Goal: Task Accomplishment & Management: Manage account settings

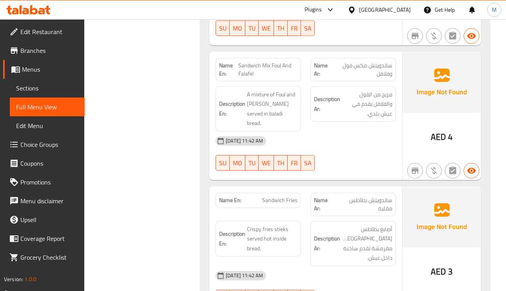
scroll to position [3174, 0]
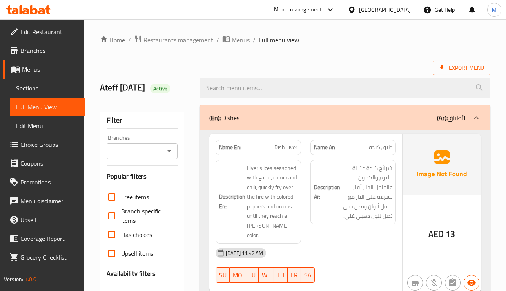
click at [20, 84] on span "Sections" at bounding box center [47, 87] width 62 height 9
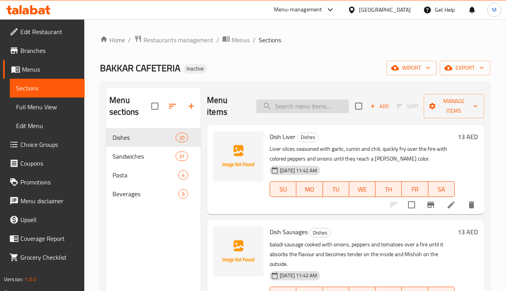
paste input "Sandwich Liver"
click at [270, 109] on input "Sandwich Liver" at bounding box center [302, 107] width 92 height 14
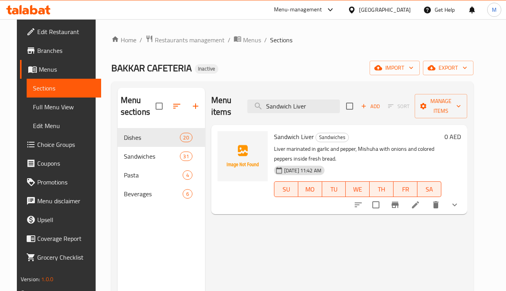
type input "Sandwich Liver"
click at [426, 212] on li at bounding box center [415, 205] width 22 height 14
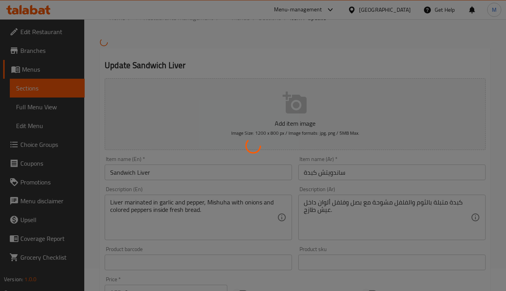
scroll to position [118, 0]
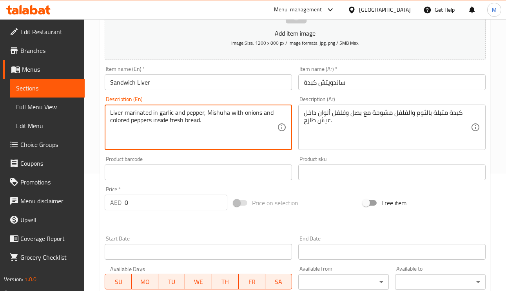
click at [126, 126] on textarea "Liver marinated in garlic and pepper, Mishuha with onions and colored peppers i…" at bounding box center [193, 127] width 167 height 37
type textarea "Liver marinated in garlic and pepper, Mishuha with onions and bell peppers insi…"
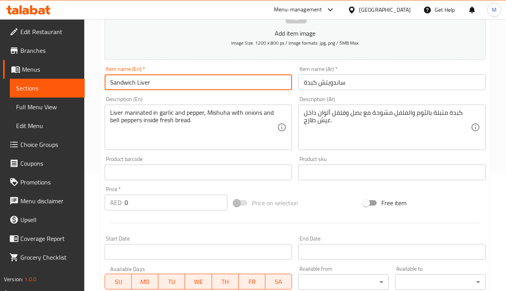
click at [205, 80] on input "Sandwich Liver" at bounding box center [198, 82] width 187 height 16
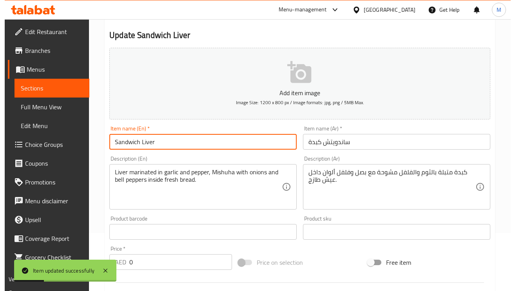
scroll to position [0, 0]
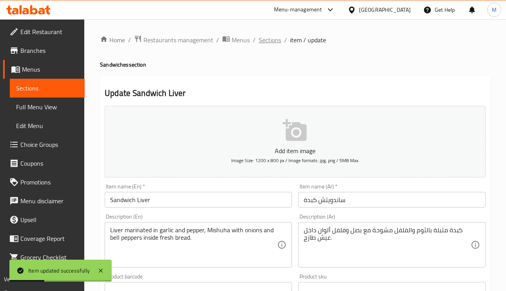
click at [261, 41] on span "Sections" at bounding box center [270, 39] width 22 height 9
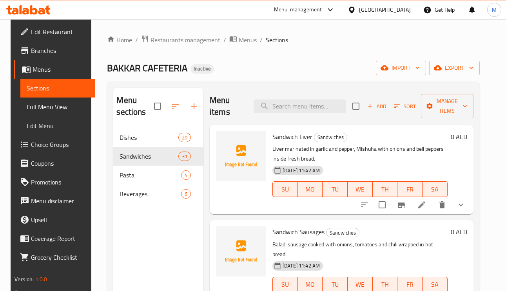
click at [324, 115] on div "Menu items Add Sort Manage items" at bounding box center [342, 106] width 264 height 37
click at [324, 114] on div "Menu items Add Sort Manage items" at bounding box center [342, 106] width 264 height 37
click at [324, 110] on input "search" at bounding box center [300, 107] width 92 height 14
click at [317, 118] on div "Menu items Add Sort Manage items" at bounding box center [342, 106] width 264 height 37
click at [315, 106] on input "search" at bounding box center [300, 107] width 92 height 14
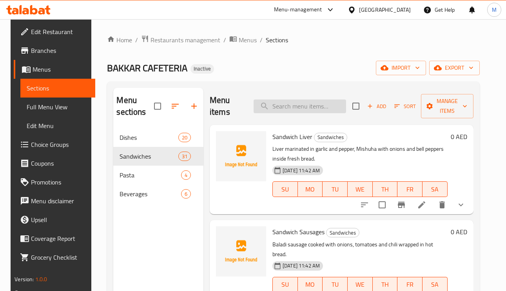
paste input "Sandwich Chicken Fajita"
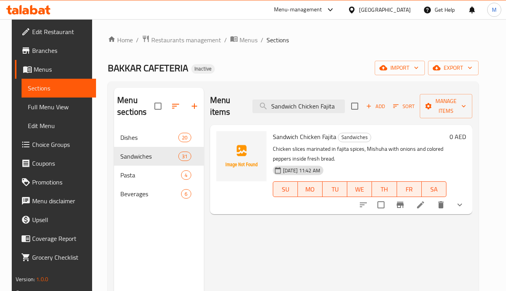
type input "Sandwich Chicken Fajita"
click at [424, 205] on icon at bounding box center [420, 204] width 7 height 7
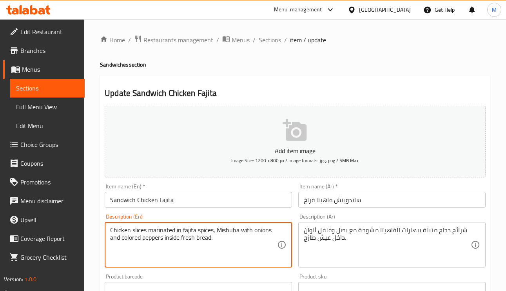
click at [229, 228] on textarea "Chicken slices marinated in fajita spices, Mishuha with onions and colored pepp…" at bounding box center [193, 245] width 167 height 37
click at [129, 236] on textarea "Chicken slices marinated in fajita spices, Mishuha with onions and colored pepp…" at bounding box center [193, 245] width 167 height 37
click at [131, 237] on textarea "Chicken slices marinated in fajita spices, Mishuha with onions and colored pepp…" at bounding box center [193, 245] width 167 height 37
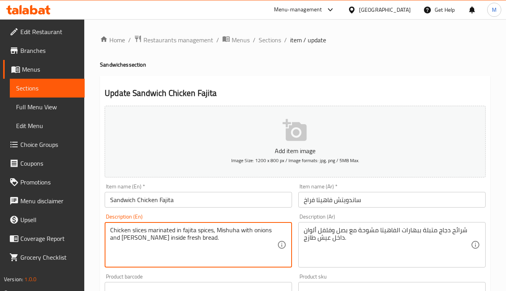
click at [126, 236] on textarea "Chicken slices marinated in fajita spices, Mishuha with onions and nell peppers…" at bounding box center [193, 245] width 167 height 37
drag, startPoint x: 123, startPoint y: 236, endPoint x: 120, endPoint y: 239, distance: 4.6
click at [120, 236] on textarea "Chicken slices marinated in fajita spices, Mishuha with onions and nell peppers…" at bounding box center [193, 245] width 167 height 37
click at [125, 241] on textarea "Chicken slices marinated in fajita spices, Mishuha with onions and nell peppers…" at bounding box center [193, 245] width 167 height 37
click at [121, 242] on textarea "Chicken slices marinated in fajita spices, Mishuha with onions and nell peppers…" at bounding box center [193, 245] width 167 height 37
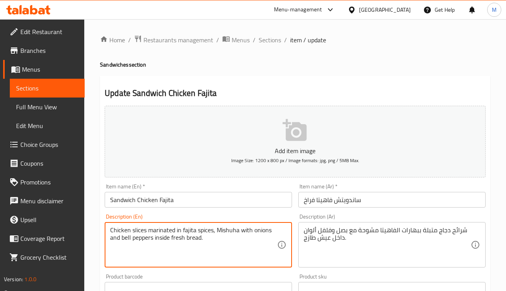
type textarea "Chicken slices marinated in fajita spices, Mishuha with onions and bell peppers…"
click at [210, 191] on div "Item name (En)   * Sandwich Chicken Fajita Item name (En) *" at bounding box center [198, 196] width 187 height 24
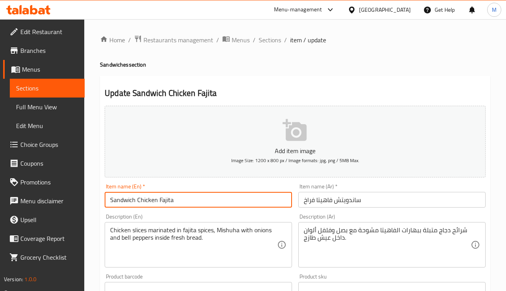
click at [210, 203] on input "Sandwich Chicken Fajita" at bounding box center [198, 200] width 187 height 16
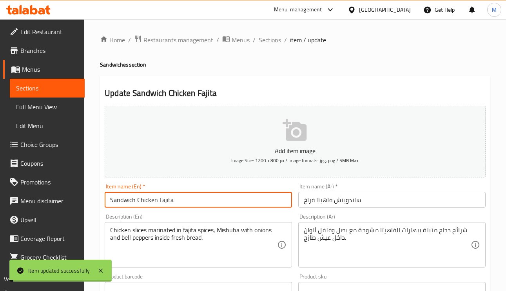
click at [266, 36] on span "Sections" at bounding box center [270, 39] width 22 height 9
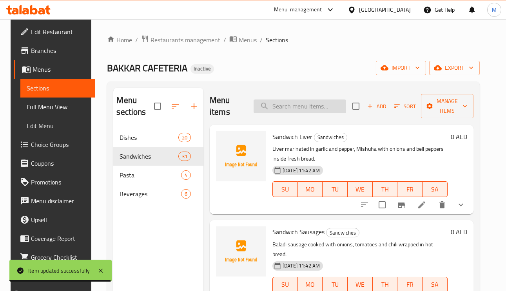
paste input "Sandwich Foul"
click at [336, 110] on input "Sandwich Foul" at bounding box center [300, 107] width 92 height 14
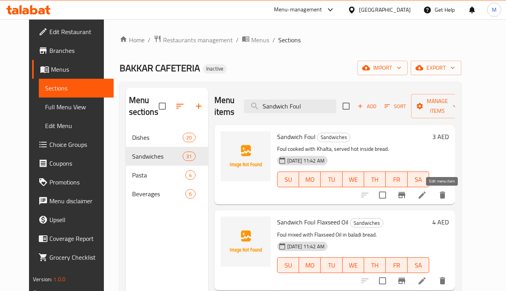
type input "Sandwich Foul"
click at [433, 201] on li at bounding box center [422, 195] width 22 height 14
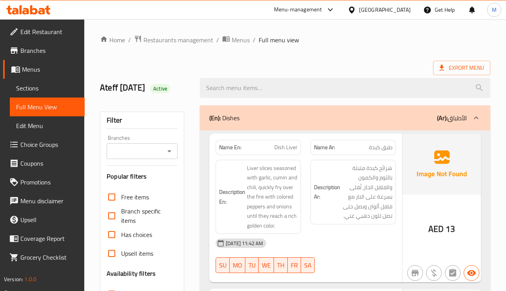
click at [468, 123] on div "(En): Dishes (Ar): الأطباق" at bounding box center [345, 117] width 290 height 25
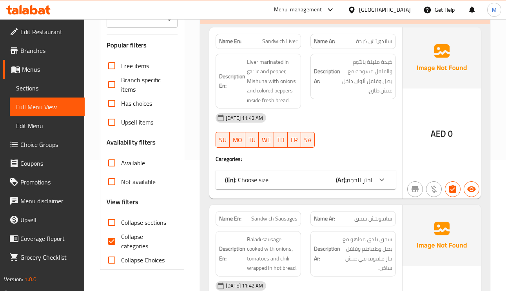
scroll to position [176, 0]
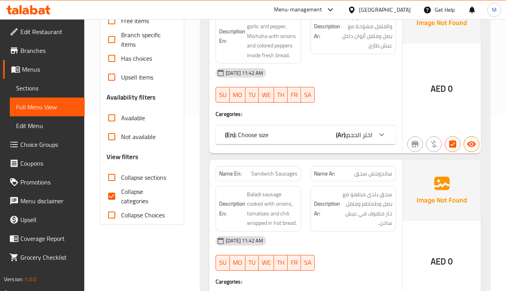
drag, startPoint x: 112, startPoint y: 182, endPoint x: 113, endPoint y: 187, distance: 5.0
click at [112, 182] on input "Collapse sections" at bounding box center [111, 177] width 19 height 19
checkbox input "true"
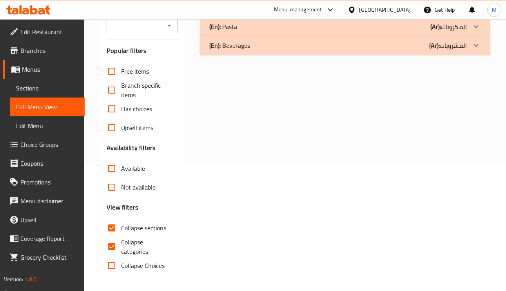
click at [114, 237] on input "Collapse categories" at bounding box center [111, 246] width 19 height 19
checkbox input "false"
click at [109, 176] on input "Available" at bounding box center [111, 168] width 19 height 19
click at [114, 171] on input "Available" at bounding box center [111, 168] width 19 height 19
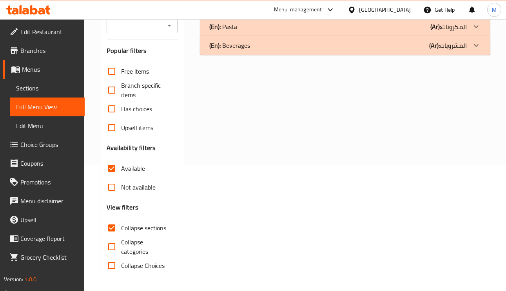
checkbox input "false"
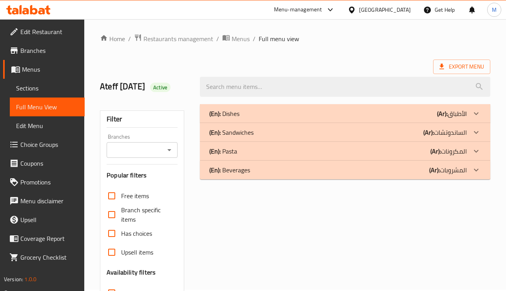
scroll to position [0, 0]
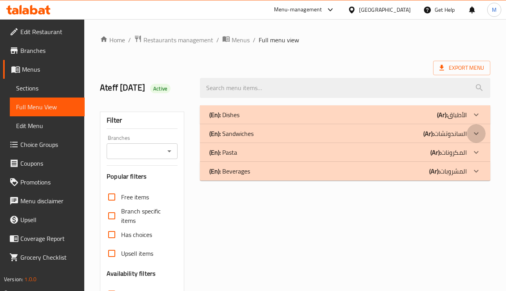
click at [476, 131] on icon at bounding box center [475, 133] width 9 height 9
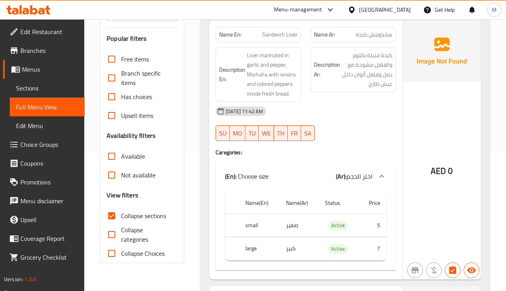
scroll to position [118, 0]
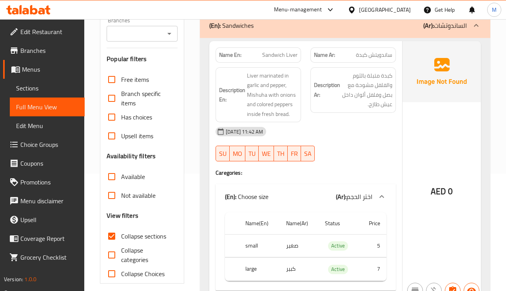
click at [285, 63] on div "Name En: Sandwich Liver" at bounding box center [258, 54] width 85 height 15
click at [285, 62] on div "Name En: Sandwich Liver" at bounding box center [258, 54] width 85 height 15
copy span "Sandwich Liver"
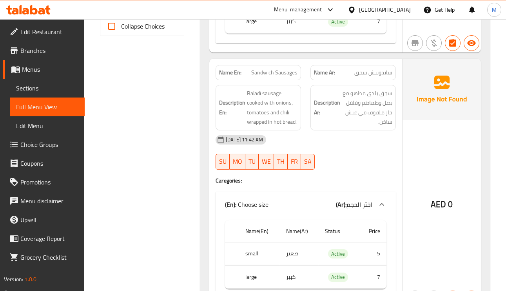
scroll to position [353, 0]
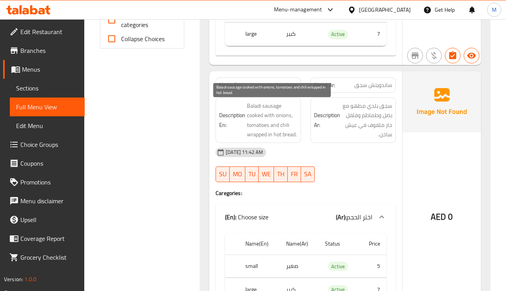
click at [283, 116] on span "Baladi sausage cooked with onions, tomatoes and chili wrapped in hot bread." at bounding box center [272, 120] width 51 height 38
click at [273, 137] on span "Baladi sausage cooked with onions, tomatoes and chili wrapped in hot bread." at bounding box center [272, 120] width 51 height 38
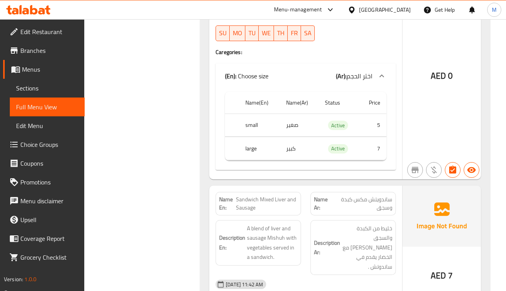
scroll to position [588, 0]
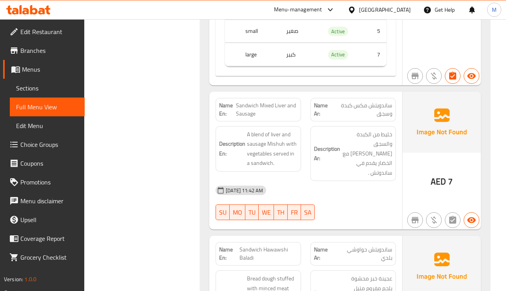
click at [381, 118] on span "ساندويتش مكس كبدة وسجق" at bounding box center [362, 109] width 60 height 16
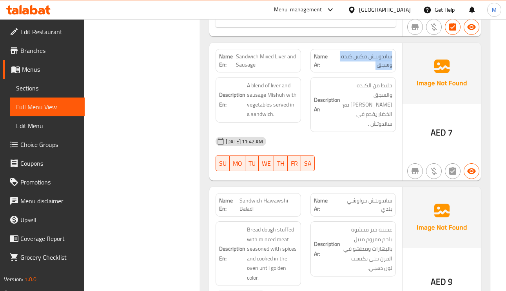
scroll to position [705, 0]
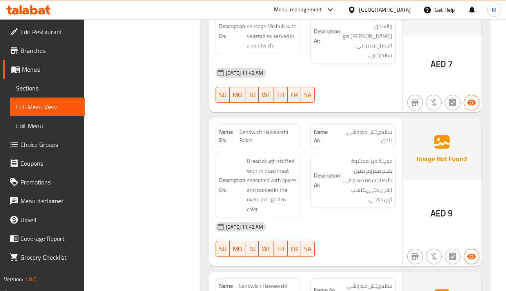
click at [385, 140] on div "Name Ar: ساندويتش حواوشي بلدي" at bounding box center [352, 137] width 85 height 24
click at [384, 139] on div "Name Ar: ساندويتش حواوشي بلدي" at bounding box center [352, 137] width 85 height 24
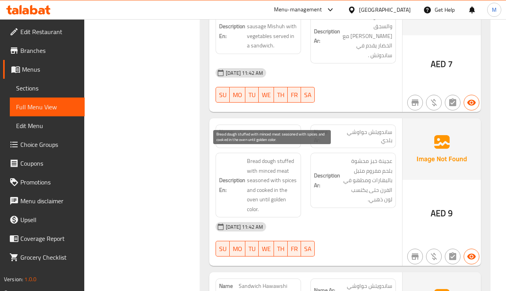
click at [292, 173] on span "Bread dough stuffed with minced meat seasoned with spices and cooked in the ove…" at bounding box center [272, 185] width 51 height 58
click at [254, 205] on span "Bread dough stuffed with minced meat seasoned with spices and cooked in the ove…" at bounding box center [272, 185] width 51 height 58
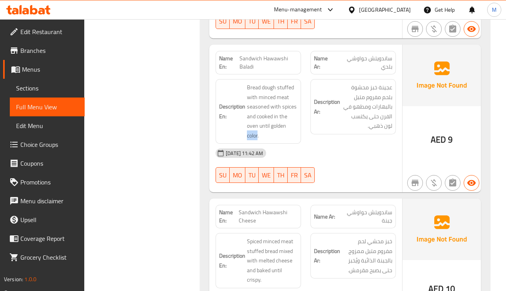
scroll to position [823, 0]
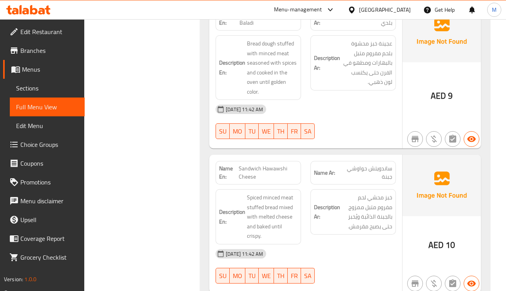
click at [375, 165] on span "ساندويتش حواوشي جبنة" at bounding box center [363, 173] width 57 height 16
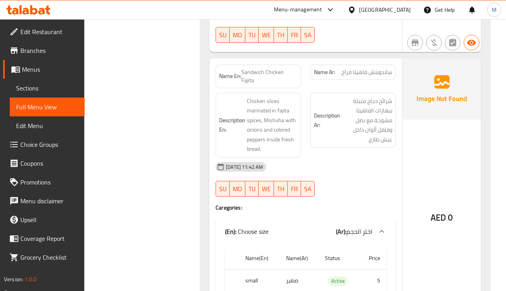
scroll to position [999, 0]
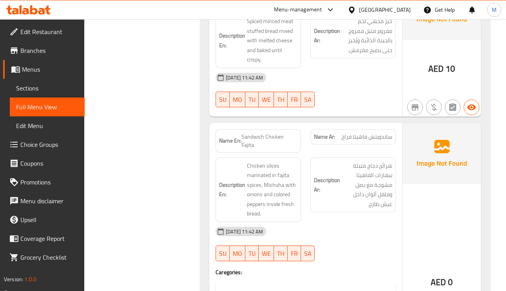
click at [292, 133] on span "Sandwich Chicken Fajita" at bounding box center [269, 141] width 56 height 16
copy span "Sandwich Chicken Fajita"
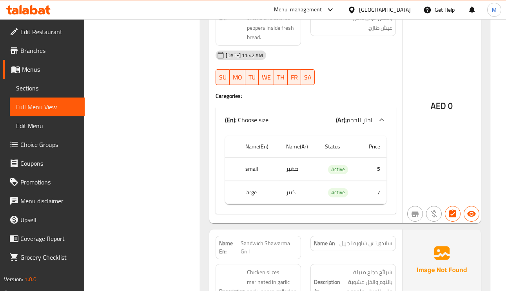
scroll to position [1234, 0]
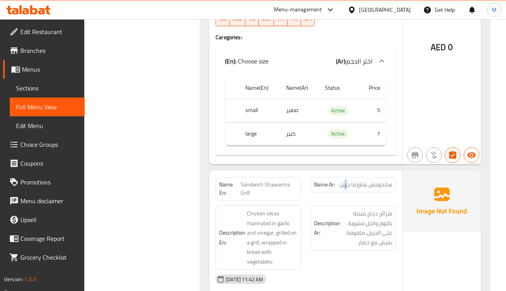
click at [346, 177] on div "Name Ar: ساندويتش شاورما جريل" at bounding box center [352, 184] width 85 height 15
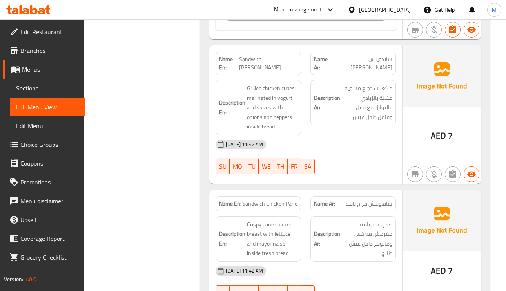
scroll to position [1646, 0]
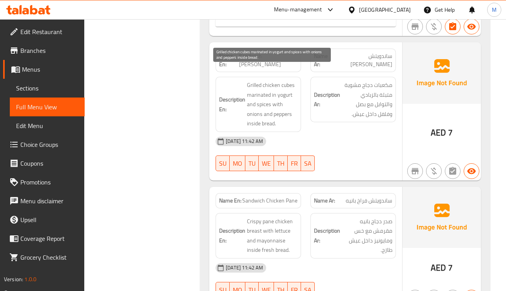
click at [252, 80] on span "Grilled chicken cubes marinated in yogurt and spices with onions and peppers in…" at bounding box center [272, 104] width 51 height 48
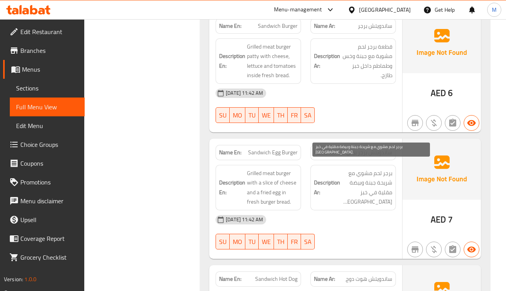
scroll to position [1999, 0]
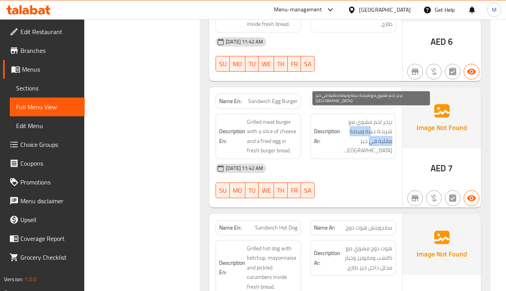
click at [371, 125] on span "برجر لحم مشوي مع شريحة جبنة وبيضة مقلية في خبز برجر طازج." at bounding box center [367, 136] width 51 height 38
click at [370, 125] on span "برجر لحم مشوي مع شريحة جبنة وبيضة مقلية في خبز برجر طازج." at bounding box center [367, 136] width 51 height 38
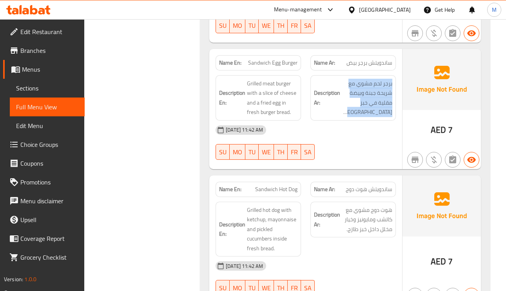
scroll to position [2057, 0]
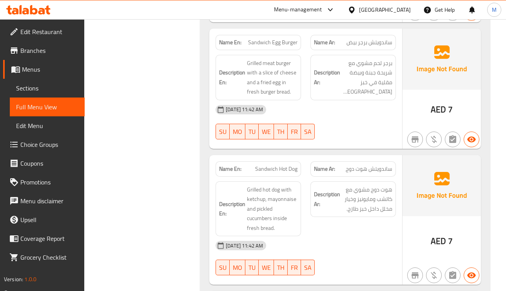
click at [285, 165] on span "Sandwich Hot Dog" at bounding box center [276, 169] width 42 height 8
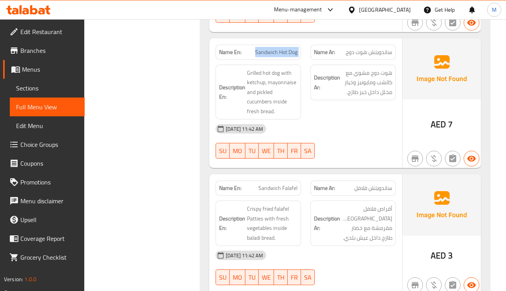
scroll to position [2175, 0]
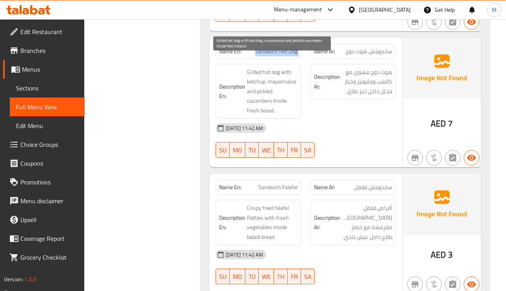
click at [253, 73] on span "Grilled hot dog with ketchup, mayonnaise and pickled cucumbers inside fresh bre…" at bounding box center [272, 91] width 51 height 48
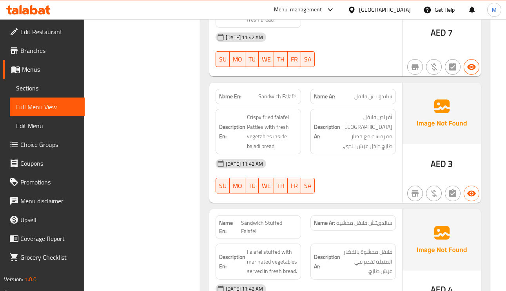
scroll to position [2292, 0]
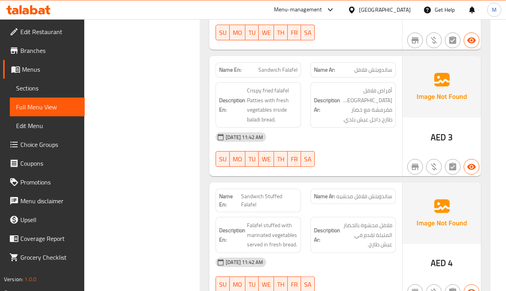
click at [375, 192] on span "ساندويتش فلافل محشيه" at bounding box center [364, 196] width 56 height 8
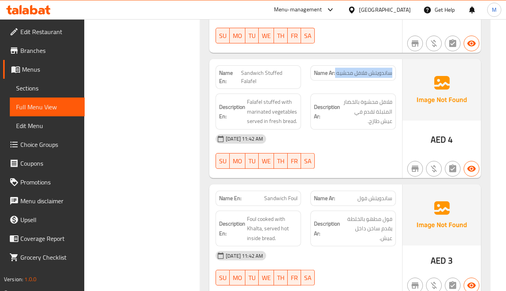
scroll to position [2528, 0]
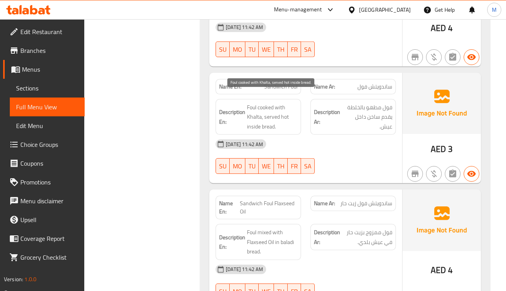
click at [267, 114] on span "Foul cooked with Khalta, served hot inside bread." at bounding box center [272, 117] width 51 height 29
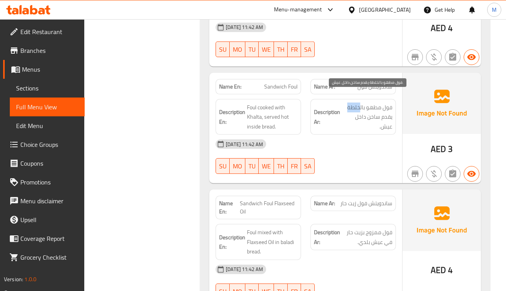
drag, startPoint x: 360, startPoint y: 98, endPoint x: 346, endPoint y: 98, distance: 13.7
click at [346, 103] on span "فول مطهو بالخلطة يقدم ساخن داخل عيش." at bounding box center [367, 117] width 51 height 29
copy span "خلطة"
click at [297, 79] on div "Name En: Sandwich Foul" at bounding box center [258, 86] width 85 height 15
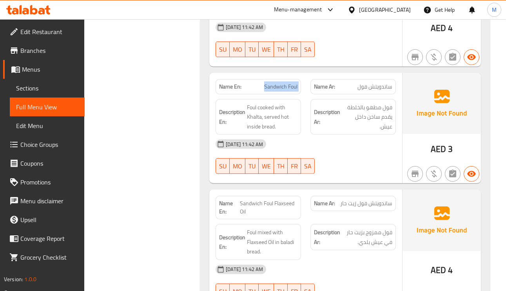
click at [297, 79] on div "Name En: Sandwich Foul" at bounding box center [258, 86] width 85 height 15
copy span "Sandwich Foul"
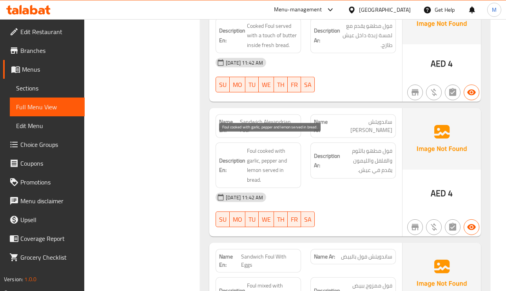
scroll to position [2880, 0]
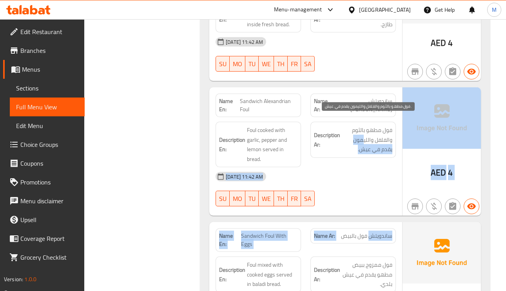
drag, startPoint x: 370, startPoint y: 175, endPoint x: 364, endPoint y: 129, distance: 46.3
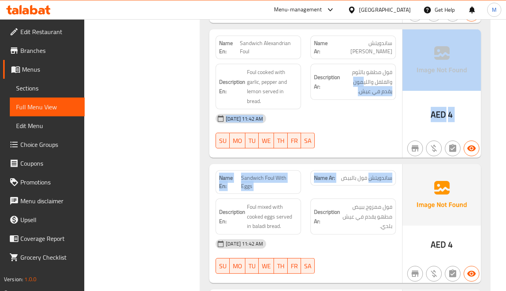
scroll to position [2939, 0]
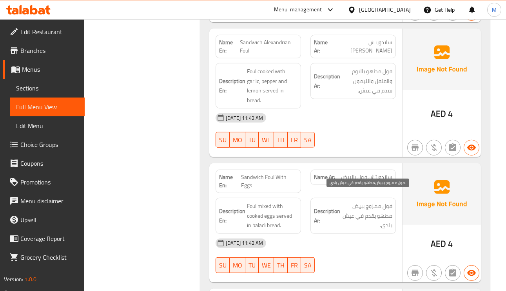
click at [366, 219] on span "فول ممزوج ببيض مطهو يقدم في عيش بلدي." at bounding box center [367, 215] width 51 height 29
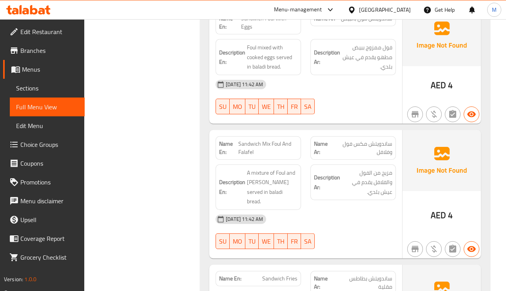
scroll to position [3115, 0]
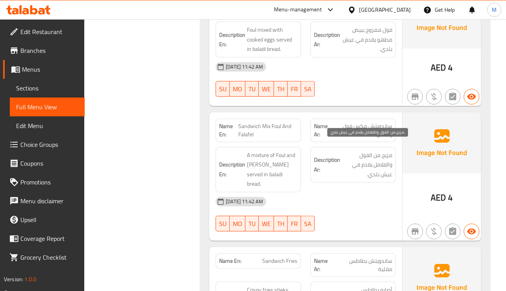
click at [379, 163] on span "مزيج من الفول والفلافل يقدم في عيش بلدي." at bounding box center [367, 164] width 51 height 29
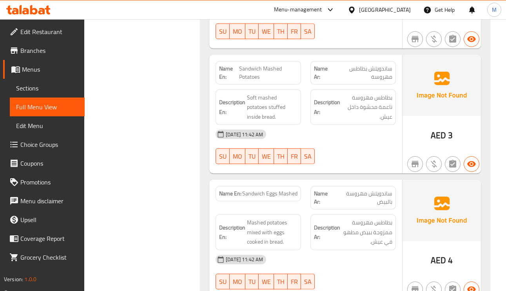
scroll to position [3468, 0]
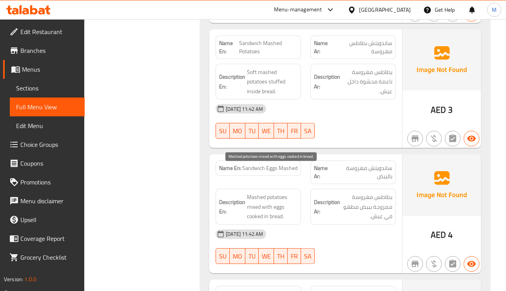
click at [261, 192] on span "Mashed potatoes mixed with eggs cooked in bread." at bounding box center [272, 206] width 51 height 29
click at [250, 192] on span "Mashed potatoes mixed with eggs cooked in bread." at bounding box center [272, 206] width 51 height 29
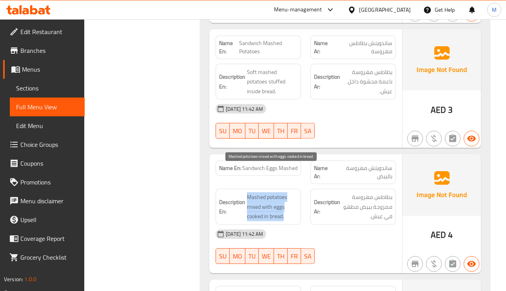
click at [250, 192] on span "Mashed potatoes mixed with eggs cooked in bread." at bounding box center [272, 206] width 51 height 29
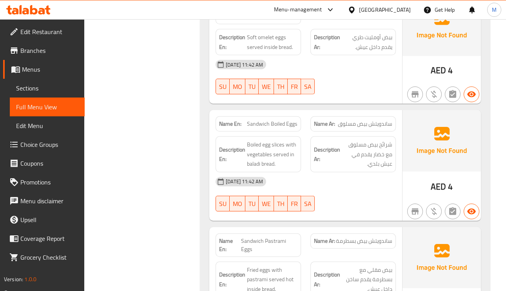
scroll to position [3880, 0]
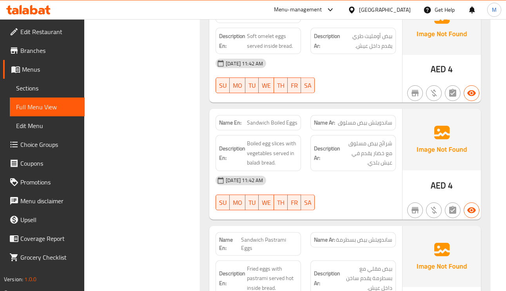
click at [364, 119] on span "ساندويتش بيض مسلوق" at bounding box center [365, 123] width 54 height 8
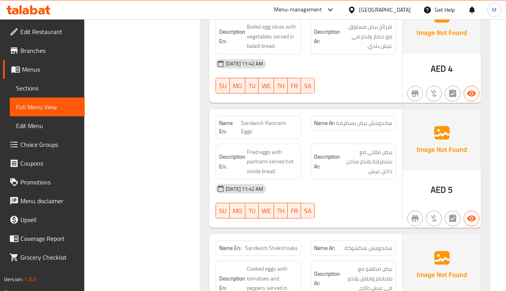
scroll to position [3997, 0]
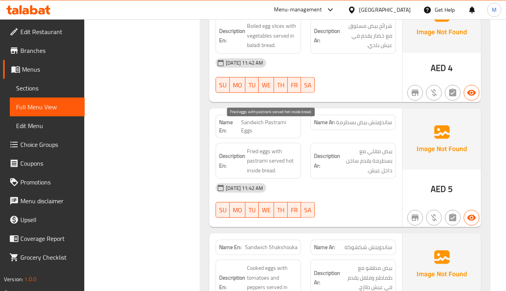
click at [272, 147] on span "Fried eggs with pastrami served hot inside bread." at bounding box center [272, 161] width 51 height 29
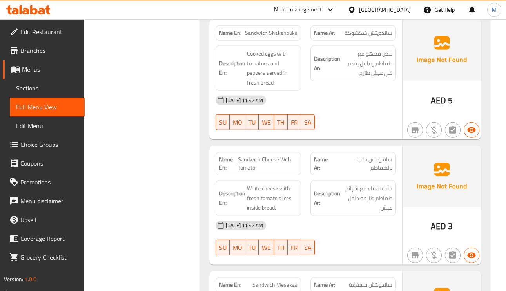
scroll to position [4232, 0]
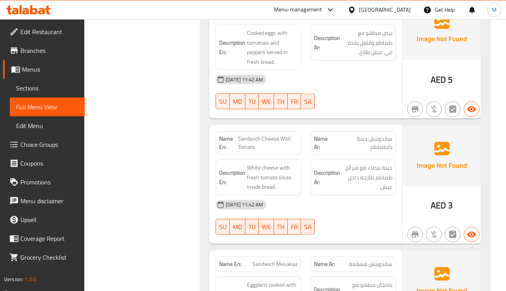
click at [258, 135] on span "Sandwich Cheese With Tomato" at bounding box center [268, 143] width 60 height 16
click at [265, 135] on span "Sandwich Cheese With Tomato" at bounding box center [268, 143] width 60 height 16
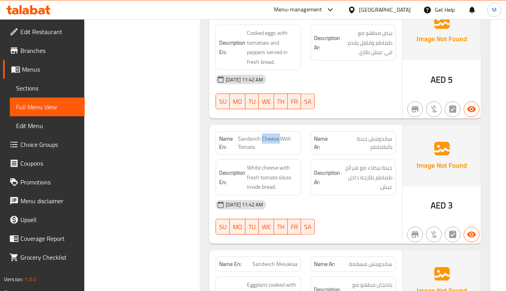
click at [265, 135] on span "Sandwich Cheese With Tomato" at bounding box center [268, 143] width 60 height 16
click at [280, 135] on span "Sandwich Cheese With Tomato" at bounding box center [268, 143] width 60 height 16
click at [279, 135] on span "Sandwich Cheese With Tomato" at bounding box center [268, 143] width 60 height 16
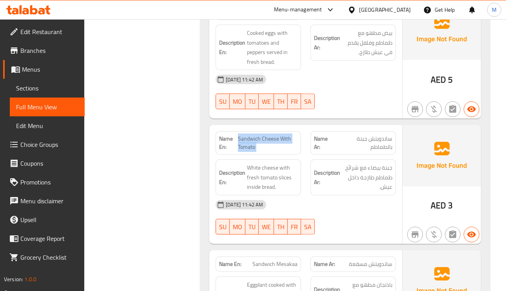
click at [279, 135] on span "Sandwich Cheese With Tomato" at bounding box center [268, 143] width 60 height 16
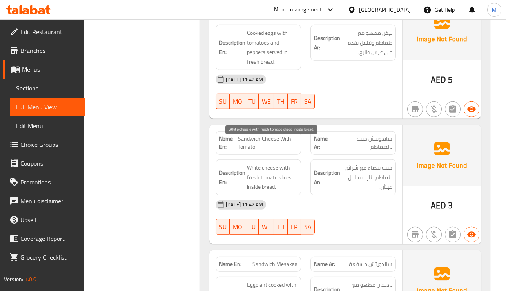
click at [261, 163] on span "White cheese with fresh tomato slices inside bread." at bounding box center [272, 177] width 51 height 29
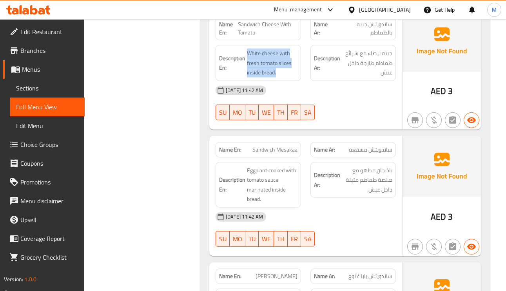
scroll to position [4350, 0]
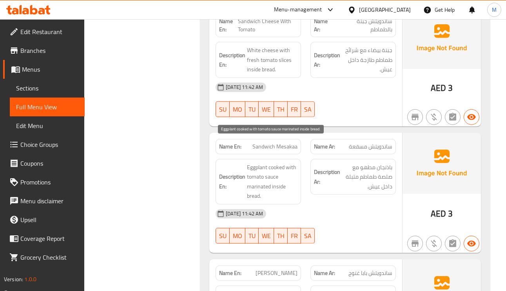
click at [255, 163] on span "Eggplant cooked with tomato sauce marinated inside bread." at bounding box center [272, 182] width 51 height 38
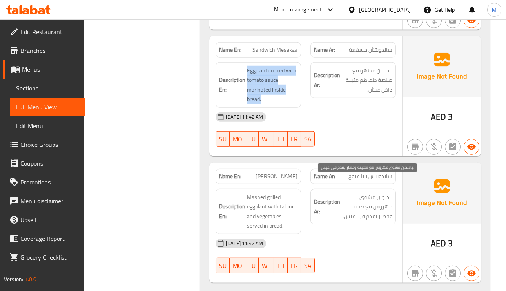
scroll to position [4467, 0]
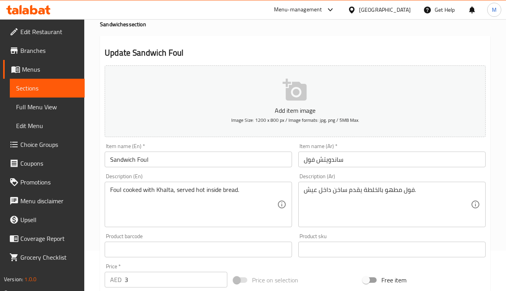
scroll to position [59, 0]
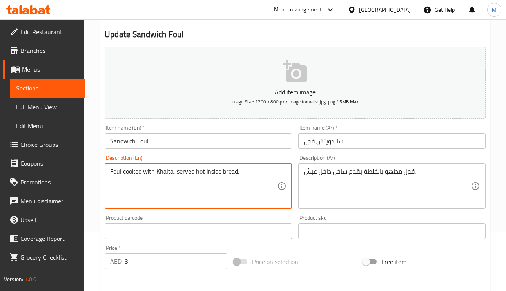
click at [167, 173] on textarea "Foul cooked with Khalta, served hot inside bread." at bounding box center [193, 186] width 167 height 37
paste textarea "Mixture"
type textarea "Foul cooked with Mixture, served hot inside bread."
click at [178, 144] on input "Sandwich Foul" at bounding box center [198, 141] width 187 height 16
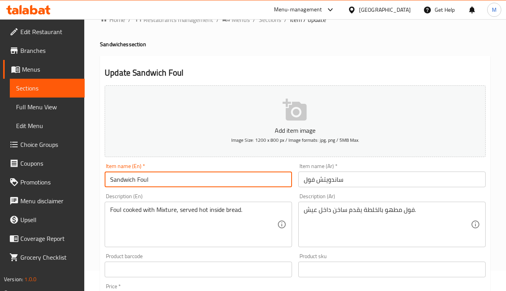
scroll to position [0, 0]
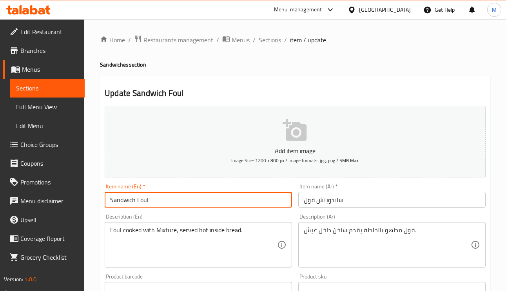
click at [268, 36] on span "Sections" at bounding box center [270, 39] width 22 height 9
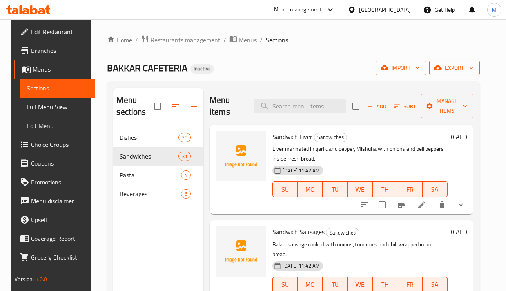
click at [468, 65] on span "export" at bounding box center [454, 68] width 38 height 10
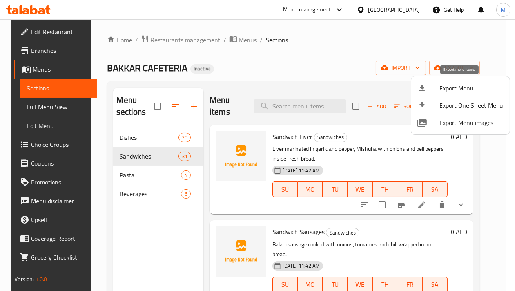
click at [474, 89] on span "Export Menu" at bounding box center [471, 87] width 64 height 9
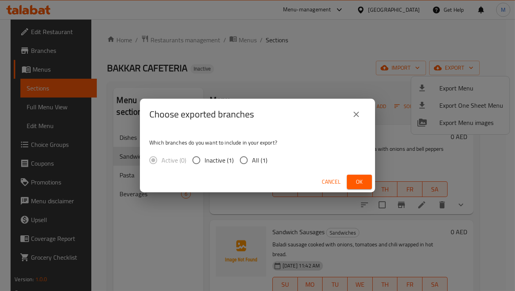
click at [243, 159] on input "All (1)" at bounding box center [244, 160] width 16 height 16
radio input "true"
click at [359, 184] on span "Ok" at bounding box center [359, 182] width 13 height 10
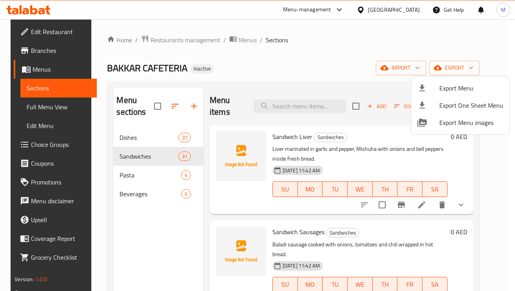
click at [310, 111] on div at bounding box center [257, 145] width 515 height 291
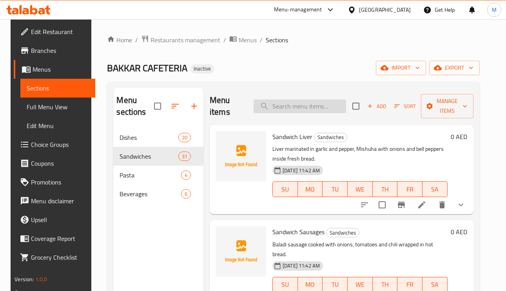
click at [308, 103] on input "search" at bounding box center [300, 107] width 92 height 14
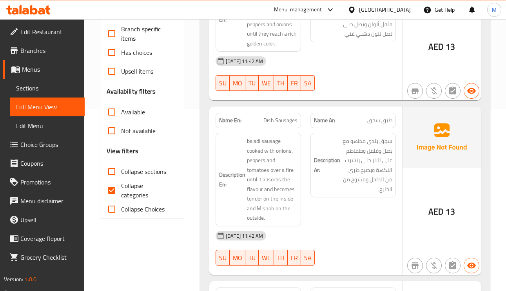
scroll to position [235, 0]
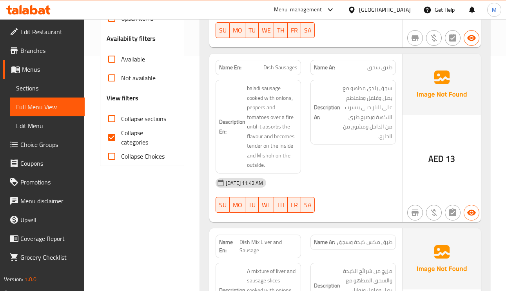
drag, startPoint x: 113, startPoint y: 136, endPoint x: 112, endPoint y: 123, distance: 12.6
click at [113, 136] on input "Collapse categories" at bounding box center [111, 137] width 19 height 19
checkbox input "false"
click at [111, 121] on input "Collapse sections" at bounding box center [111, 118] width 19 height 19
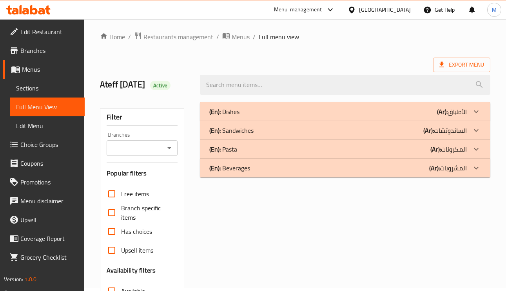
scroll to position [0, 0]
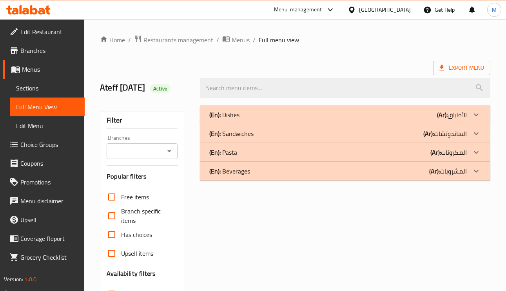
click at [453, 125] on div "(En): Sandwiches (Ar): الساندوتشات" at bounding box center [345, 133] width 290 height 19
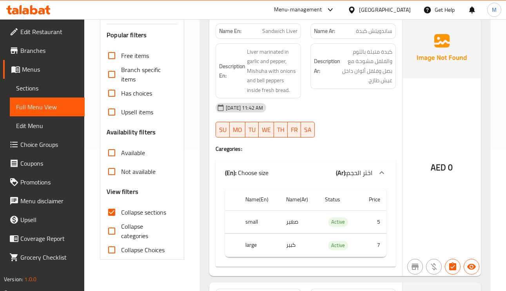
scroll to position [235, 0]
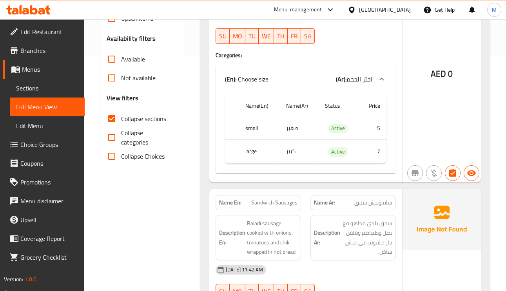
drag, startPoint x: 105, startPoint y: 116, endPoint x: 138, endPoint y: 109, distance: 33.7
click at [105, 116] on input "Collapse sections" at bounding box center [111, 118] width 19 height 19
checkbox input "false"
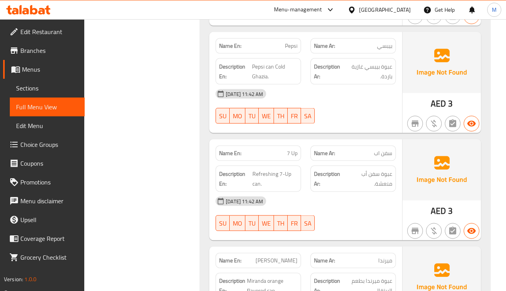
scroll to position [9587, 0]
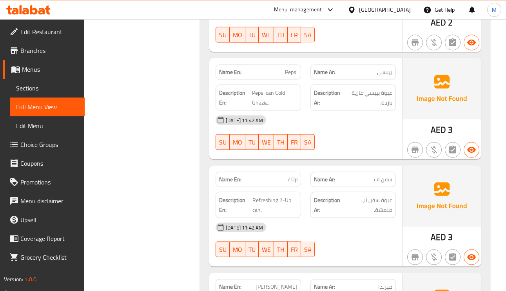
click at [388, 73] on div "Name Ar: بيبسي" at bounding box center [352, 72] width 85 height 15
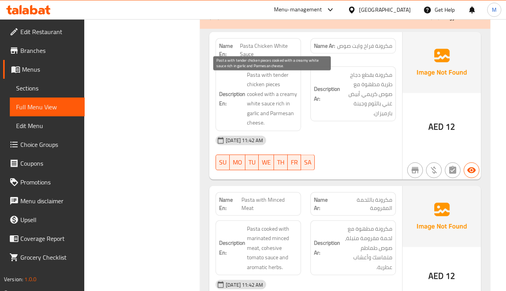
scroll to position [8764, 0]
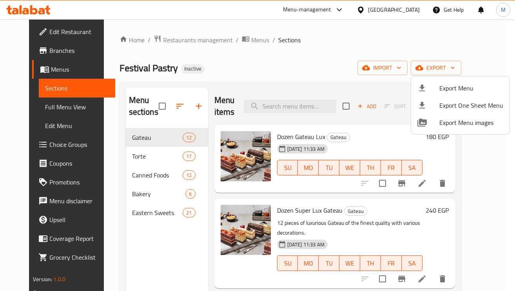
click at [149, 217] on div at bounding box center [257, 145] width 515 height 291
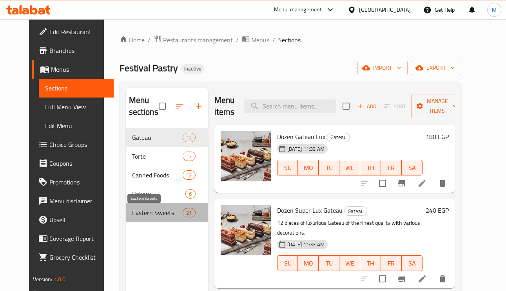
click at [149, 215] on span "Eastern Sweets" at bounding box center [157, 212] width 51 height 9
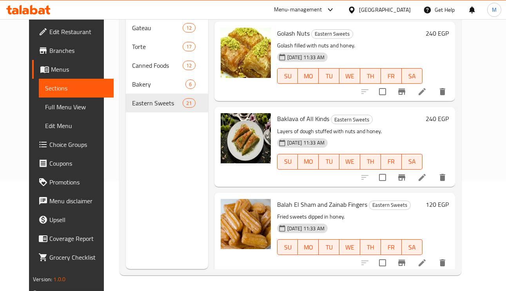
scroll to position [1278, 0]
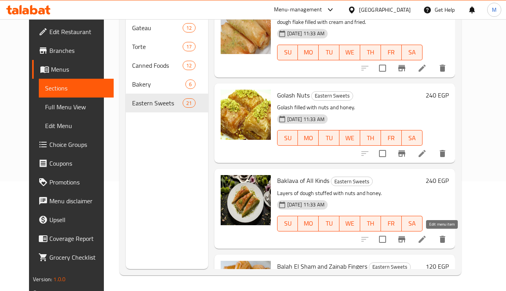
click at [427, 240] on icon at bounding box center [421, 239] width 9 height 9
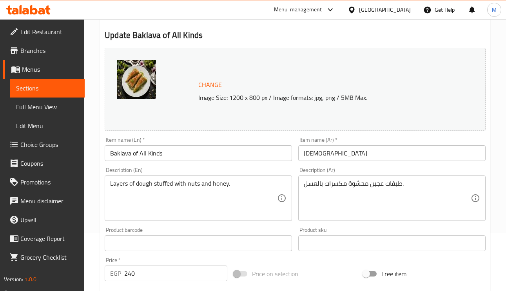
scroll to position [59, 0]
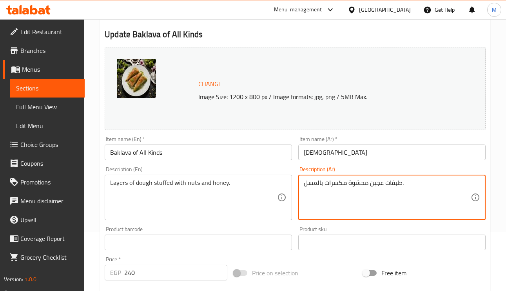
click at [375, 187] on textarea "طبقات عجين محشوة مكسرات بالعسل." at bounding box center [387, 197] width 167 height 37
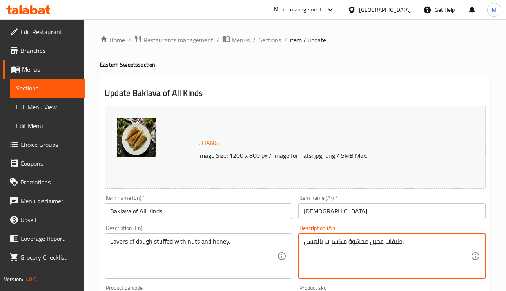
click at [259, 40] on span "Sections" at bounding box center [270, 39] width 22 height 9
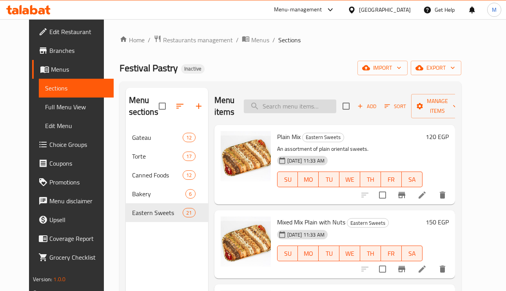
click at [320, 107] on input "search" at bounding box center [290, 107] width 92 height 14
paste input "Millefeuille Piece"
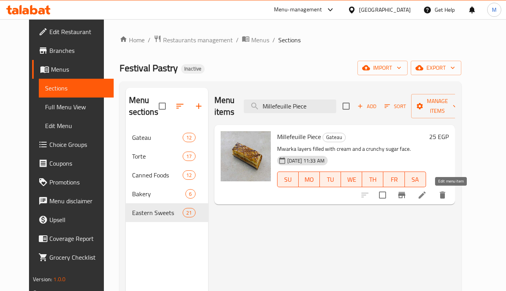
type input "Millefeuille Piece"
click at [427, 196] on icon at bounding box center [421, 194] width 9 height 9
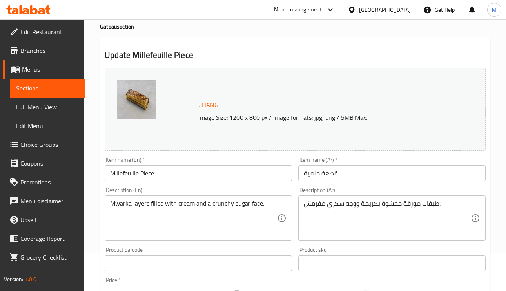
scroll to position [59, 0]
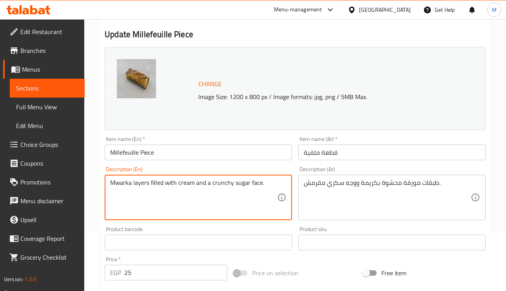
click at [255, 185] on textarea "Mwarka layers filled with cream and a crunchy sugar face." at bounding box center [193, 197] width 167 height 37
type textarea "Mwarka layers filled with cream and a crunchy sugar top."
click at [186, 164] on div "Description (En) Mwarka layers filled with cream and a crunchy sugar top. Descr…" at bounding box center [198, 193] width 194 height 60
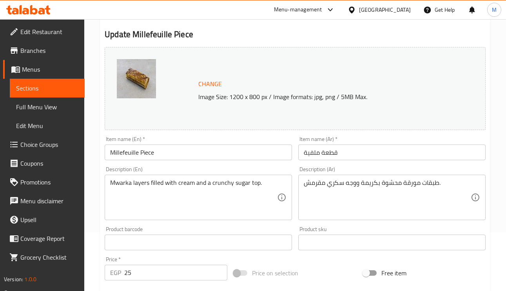
click at [186, 151] on input "Millefeuille Piece" at bounding box center [198, 153] width 187 height 16
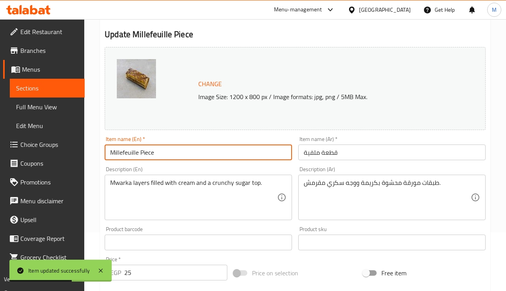
scroll to position [0, 0]
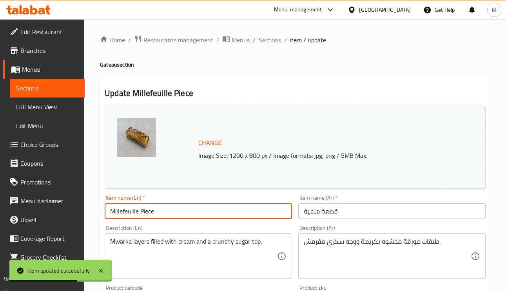
click at [266, 39] on span "Sections" at bounding box center [270, 39] width 22 height 9
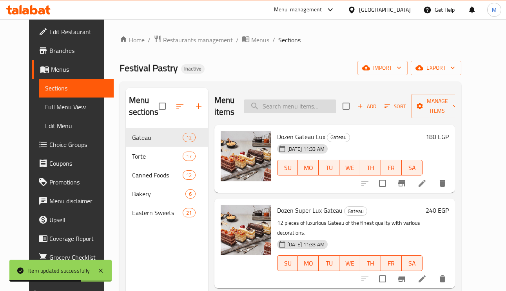
drag, startPoint x: 298, startPoint y: 118, endPoint x: 298, endPoint y: 112, distance: 5.9
click at [298, 116] on div "Menu items Add Sort Manage items" at bounding box center [334, 106] width 241 height 37
paste input "Eclair Piece"
click at [298, 112] on input "Eclair Piece" at bounding box center [290, 107] width 92 height 14
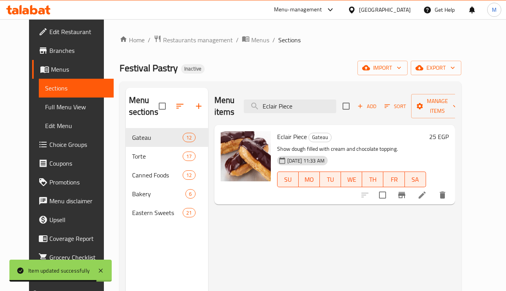
type input "Eclair Piece"
click at [426, 198] on icon at bounding box center [422, 195] width 7 height 7
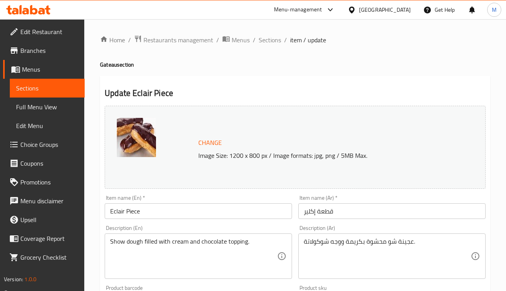
click at [131, 244] on textarea "Show dough filled with cream and chocolate topping." at bounding box center [193, 256] width 167 height 37
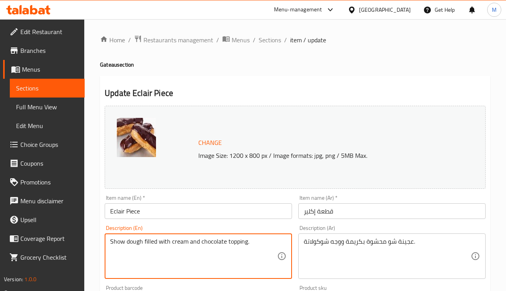
click at [151, 242] on textarea "Show dough filled with cream and chocolate topping." at bounding box center [193, 256] width 167 height 37
click at [117, 244] on textarea "Show dough filled with cream and chocolate topping." at bounding box center [193, 256] width 167 height 37
paste textarea "Choux"
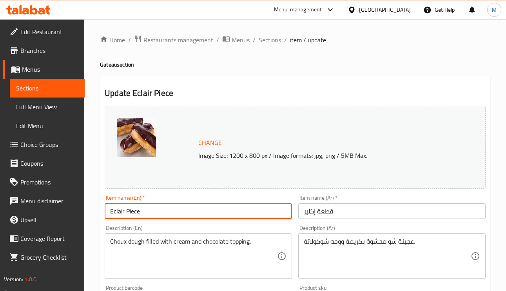
click at [189, 214] on input "Eclair Piece" at bounding box center [198, 211] width 187 height 16
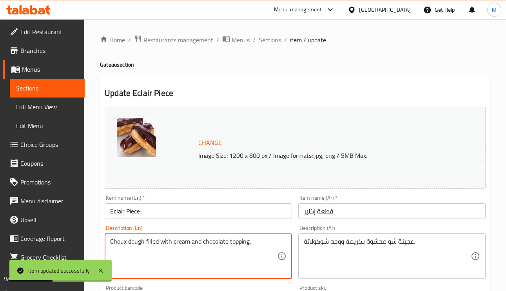
drag, startPoint x: 238, startPoint y: 244, endPoint x: 252, endPoint y: 247, distance: 14.1
type textarea "Choux dough filled with cream and chocolate top"
click at [242, 219] on input "Eclair Piece" at bounding box center [198, 211] width 187 height 16
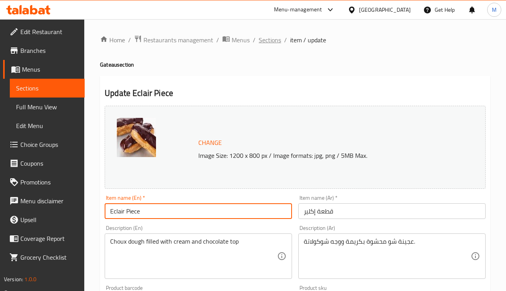
drag, startPoint x: 261, startPoint y: 50, endPoint x: 266, endPoint y: 42, distance: 9.7
click at [262, 49] on div "Home / Restaurants management / Menus / Sections / item / update Gateau section…" at bounding box center [295, 292] width 390 height 515
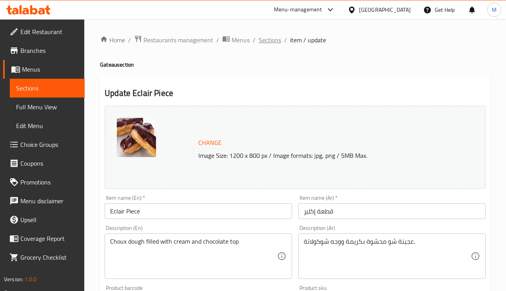
click at [266, 41] on span "Sections" at bounding box center [270, 39] width 22 height 9
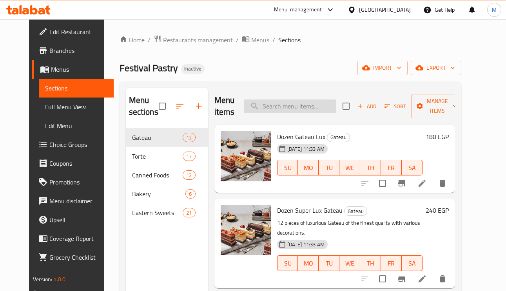
paste input "Large Heart Torte"
click at [305, 110] on input "search" at bounding box center [290, 107] width 92 height 14
type input "Large Heart Torte"
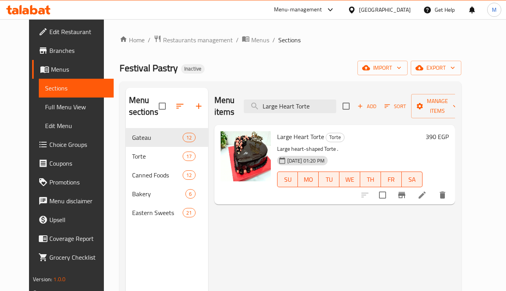
click at [427, 198] on icon at bounding box center [421, 194] width 9 height 9
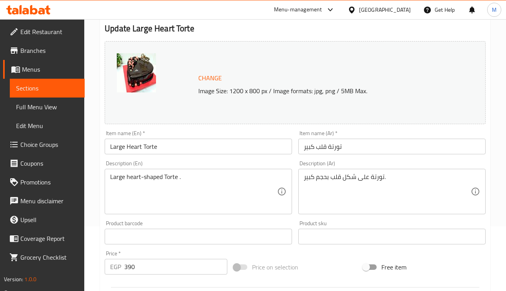
scroll to position [118, 0]
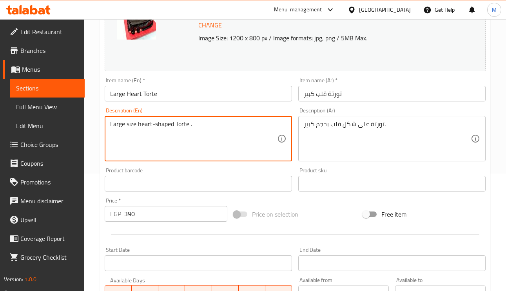
type textarea "Large size heart-shaped Torte ."
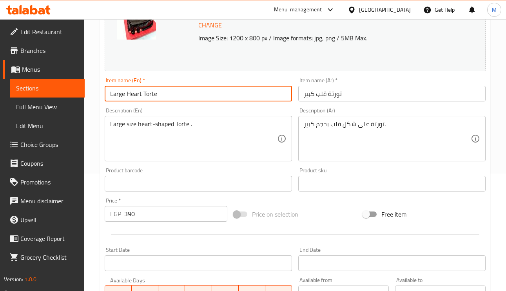
click at [201, 92] on input "Large Heart Torte" at bounding box center [198, 94] width 187 height 16
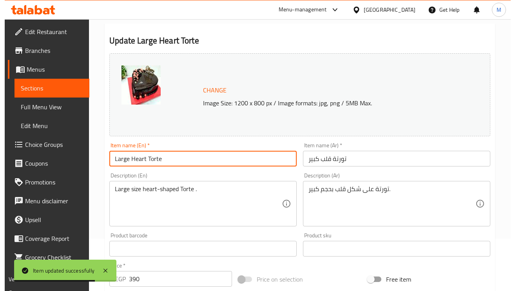
scroll to position [0, 0]
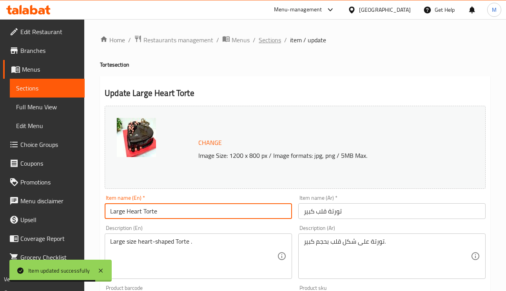
click at [270, 42] on span "Sections" at bounding box center [270, 39] width 22 height 9
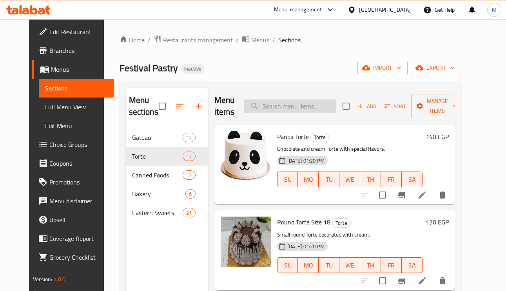
click at [279, 102] on input "search" at bounding box center [290, 107] width 92 height 14
paste input "Plain Kaak"
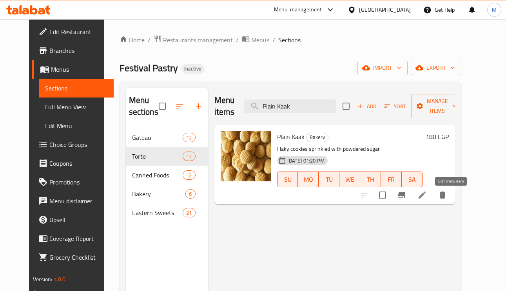
type input "Plain Kaak"
click at [427, 196] on icon at bounding box center [421, 194] width 9 height 9
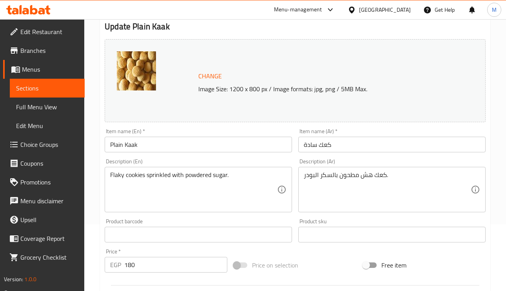
scroll to position [118, 0]
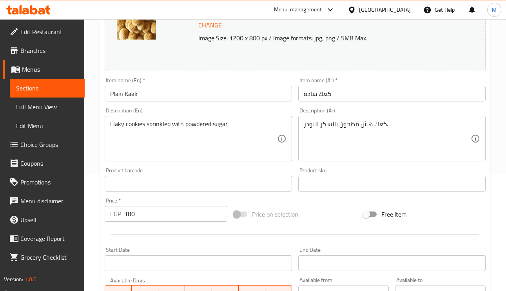
click at [127, 96] on input "Plain Kaak" at bounding box center [198, 94] width 187 height 16
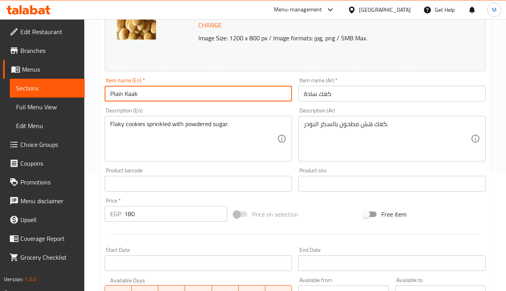
click at [127, 96] on input "Plain Kaak" at bounding box center [198, 94] width 187 height 16
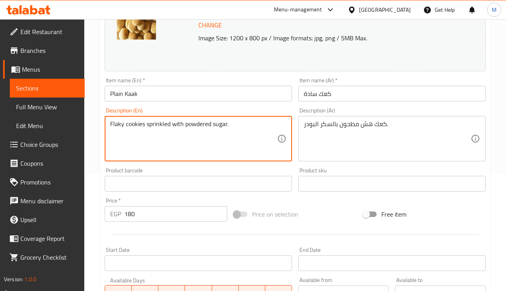
click at [138, 124] on textarea "Flaky cookies sprinkled with powdered sugar." at bounding box center [193, 138] width 167 height 37
paste textarea "Kaak"
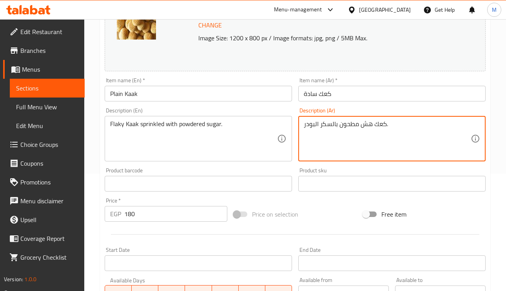
click at [344, 121] on textarea "كعك هش مطحون بالسكر البودر." at bounding box center [387, 138] width 167 height 37
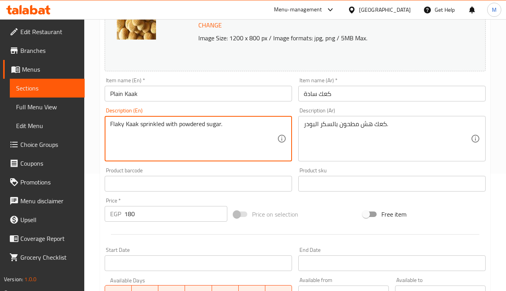
click at [149, 121] on textarea "Flaky Kaak sprinkled with powdered sugar." at bounding box center [193, 138] width 167 height 37
paste textarea "Crushed"
type textarea "Flaky Kaak Crushed with powdered sugar."
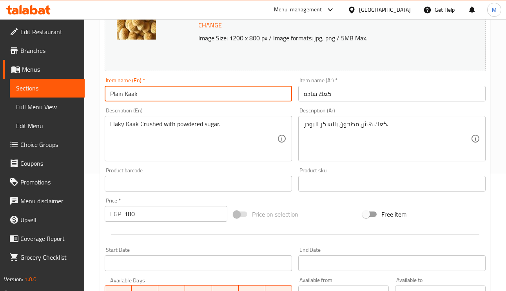
click at [224, 99] on input "Plain Kaak" at bounding box center [198, 94] width 187 height 16
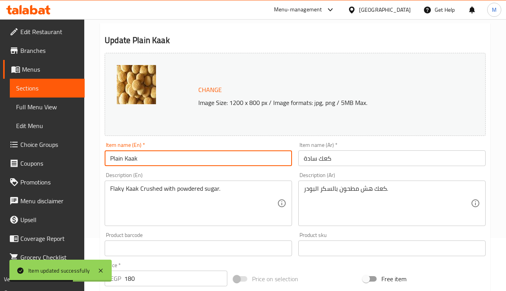
scroll to position [0, 0]
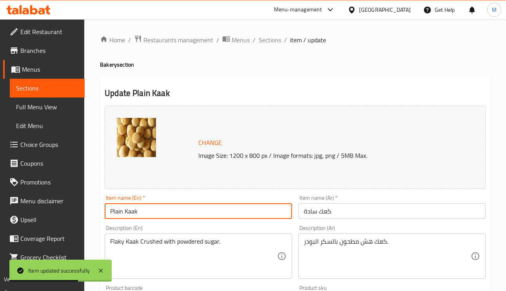
click at [256, 40] on ol "Home / Restaurants management / Menus / Sections / item / update" at bounding box center [295, 40] width 390 height 10
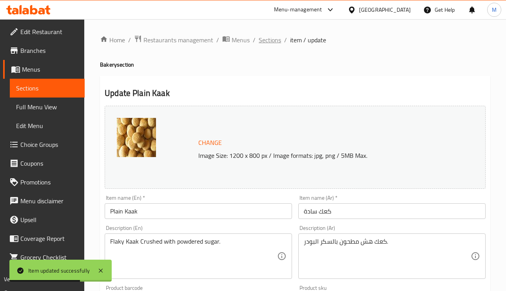
click at [259, 40] on span "Sections" at bounding box center [270, 39] width 22 height 9
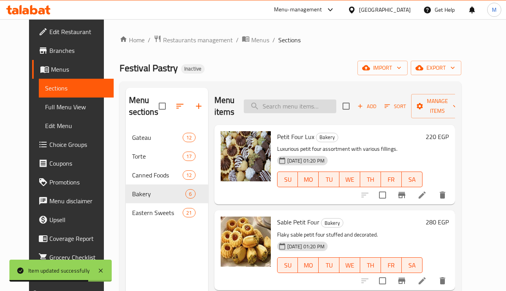
paste input "Plain Biscuit"
type input "Plain Biscuit"
click at [302, 103] on input "Plain Biscuit" at bounding box center [290, 107] width 92 height 14
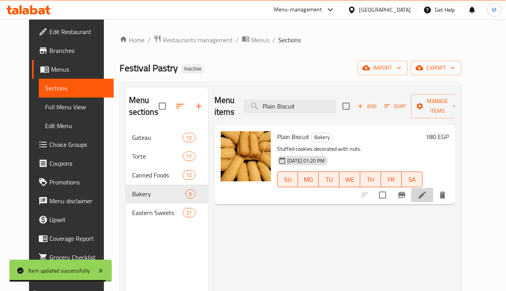
click at [433, 202] on li at bounding box center [422, 195] width 22 height 14
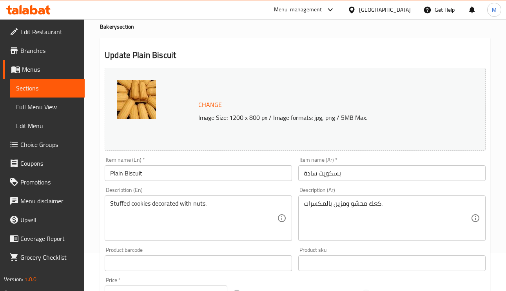
scroll to position [59, 0]
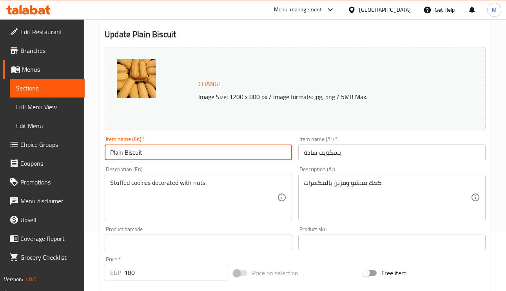
click at [156, 159] on input "Plain Biscuit" at bounding box center [198, 153] width 187 height 16
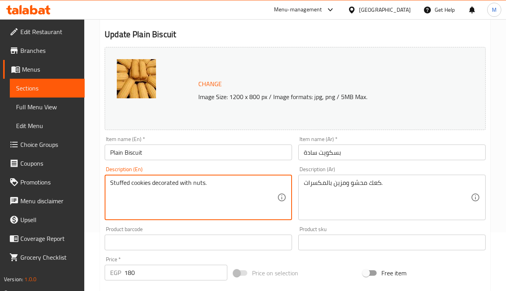
click at [141, 180] on textarea "Stuffed cookies decorated with nuts." at bounding box center [193, 197] width 167 height 37
paste textarea "Kaak"
click at [165, 184] on textarea "Stuffed Kaak decorated with nuts." at bounding box center [193, 197] width 167 height 37
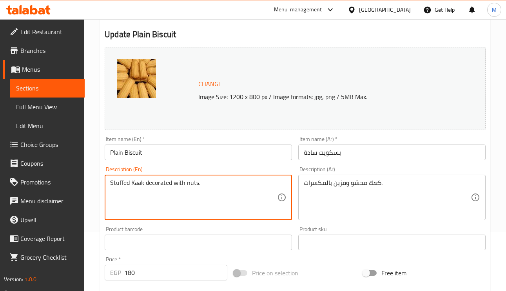
click at [165, 184] on textarea "Stuffed Kaak decorated with nuts." at bounding box center [193, 197] width 167 height 37
type textarea "Stuffed Kaak decorated with nuts."
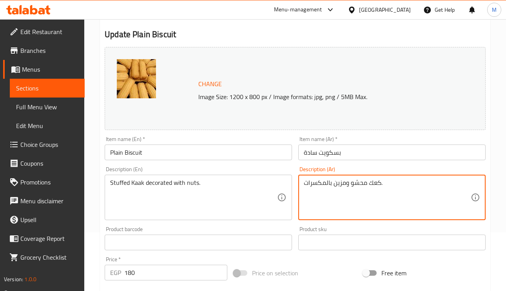
click at [322, 187] on textarea "كعك محشو ومزين بالمكسرات." at bounding box center [387, 197] width 167 height 37
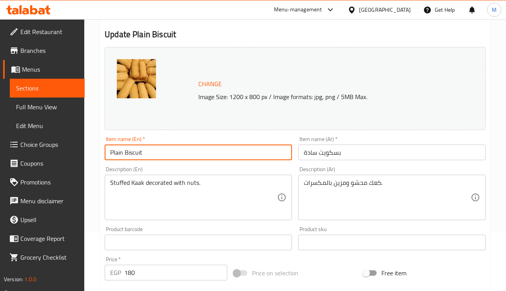
click at [188, 155] on input "Plain Biscuit" at bounding box center [198, 153] width 187 height 16
click at [377, 150] on input "بسكويت سادة" at bounding box center [391, 153] width 187 height 16
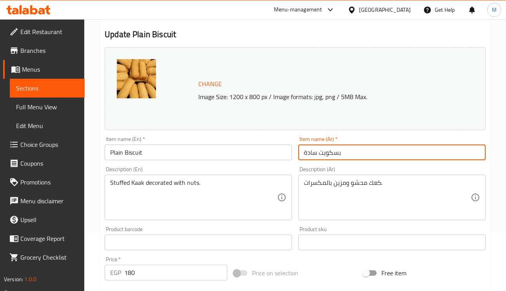
click at [377, 150] on input "بسكويت سادة" at bounding box center [391, 153] width 187 height 16
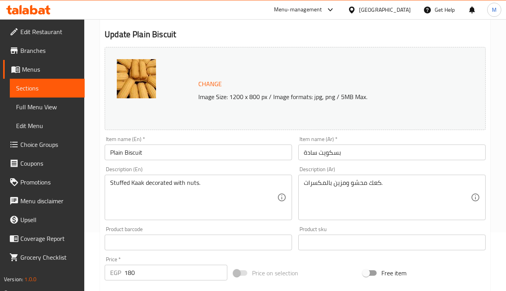
click at [369, 178] on div "كعك محشو ومزين بالمكسرات. Description (Ar)" at bounding box center [391, 197] width 187 height 45
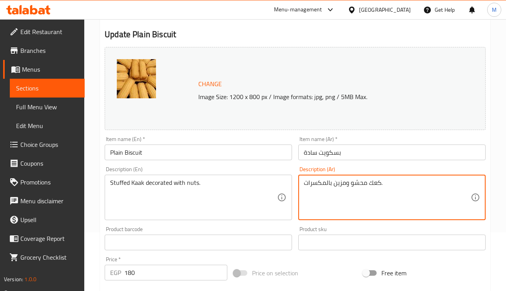
click at [370, 179] on div "كعك محشو ومزين بالمكسرات. Description (Ar)" at bounding box center [391, 197] width 187 height 45
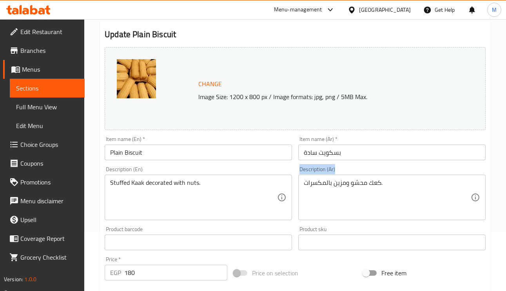
click at [370, 179] on div "كعك محشو ومزين بالمكسرات. Description (Ar)" at bounding box center [391, 197] width 187 height 45
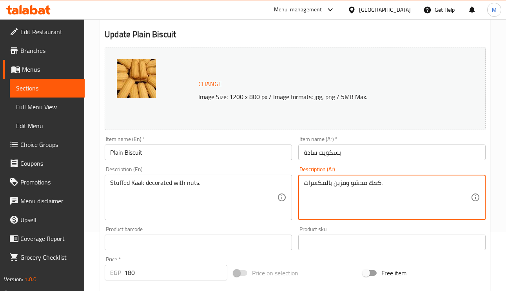
paste textarea "بسكويت هش بطعم تقليدي"
type textarea "بسكويت هش بطعم تقليدي."
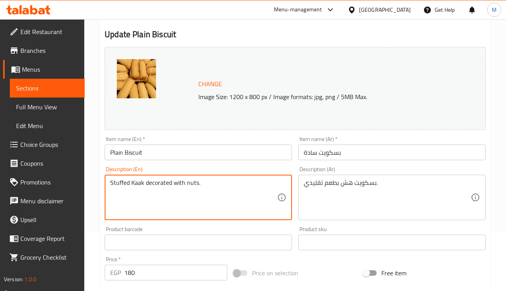
click at [169, 187] on textarea "Stuffed Kaak decorated with nuts." at bounding box center [193, 197] width 167 height 37
paste textarea "Crispy biscuits with a traditional taste."
click at [121, 183] on textarea "Crispy biscuits with a traditional taste." at bounding box center [193, 197] width 167 height 37
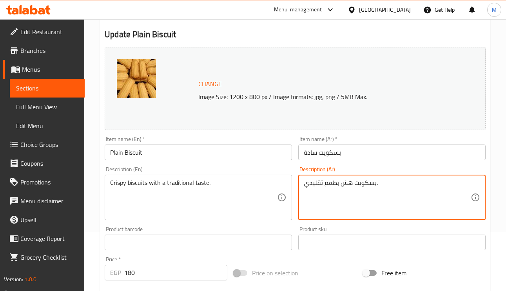
click at [341, 180] on textarea "بسكويت هش بطعم تقليدي." at bounding box center [387, 197] width 167 height 37
click at [346, 185] on textarea "بسكويت هش بطعم تقليدي." at bounding box center [387, 197] width 167 height 37
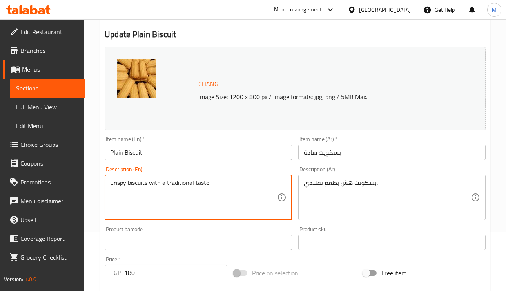
click at [124, 180] on textarea "Crispy biscuits with a traditional taste." at bounding box center [193, 197] width 167 height 37
paste textarea "crisp"
click at [120, 186] on textarea "Crispy biscuits with a traditional taste." at bounding box center [193, 197] width 167 height 37
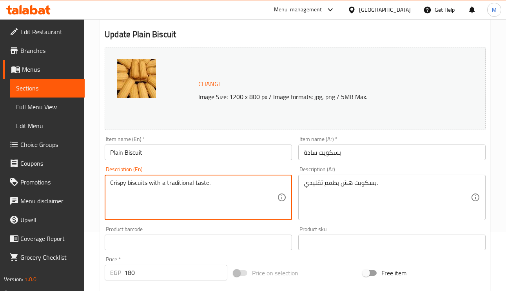
click at [120, 183] on textarea "Crispy biscuits with a traditional taste." at bounding box center [193, 197] width 167 height 37
paste textarea "crisp"
type textarea "crisp biscuits with a traditional taste."
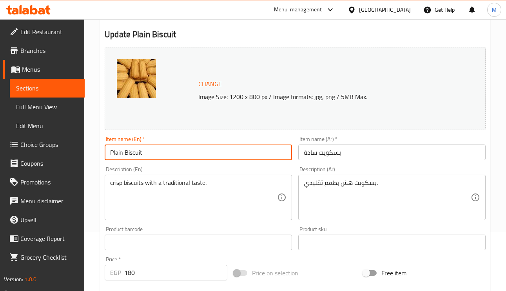
click at [192, 147] on input "Plain Biscuit" at bounding box center [198, 153] width 187 height 16
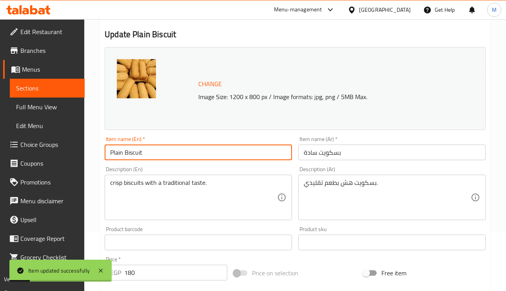
click at [130, 157] on input "Plain Biscuit" at bounding box center [198, 153] width 187 height 16
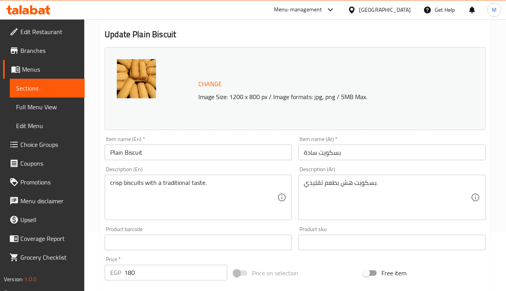
drag, startPoint x: 373, startPoint y: 141, endPoint x: 371, endPoint y: 153, distance: 11.9
click at [373, 143] on div "Item name (Ar)   * بسكويت سادة Item name (Ar) *" at bounding box center [391, 148] width 187 height 24
click at [371, 153] on input "بسكويت سادة" at bounding box center [391, 153] width 187 height 16
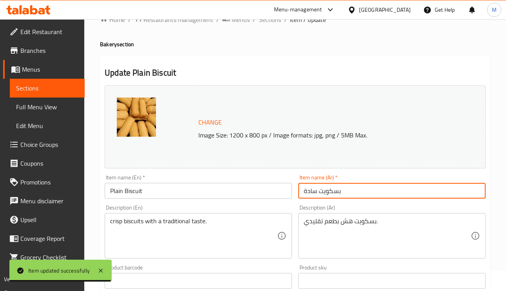
scroll to position [0, 0]
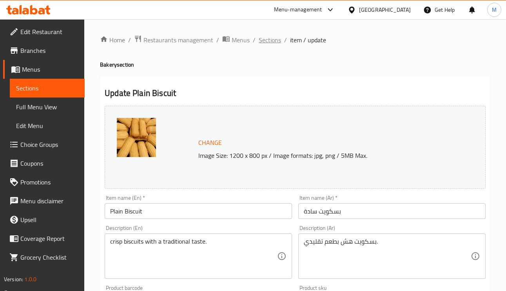
click at [272, 35] on span "Sections" at bounding box center [270, 39] width 22 height 9
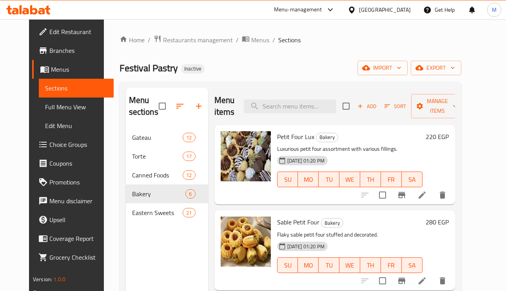
click at [317, 114] on div "Menu items Add Sort Manage items" at bounding box center [334, 106] width 241 height 37
paste input "Remosh El Set"
click at [316, 108] on input "search" at bounding box center [290, 107] width 92 height 14
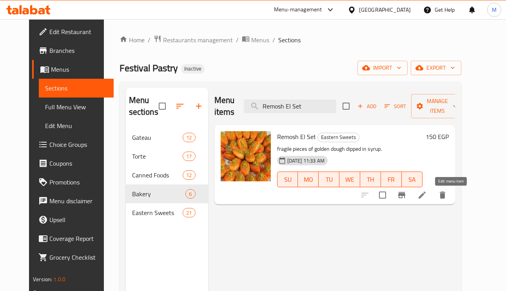
type input "Remosh El Set"
click at [433, 201] on li at bounding box center [422, 195] width 22 height 14
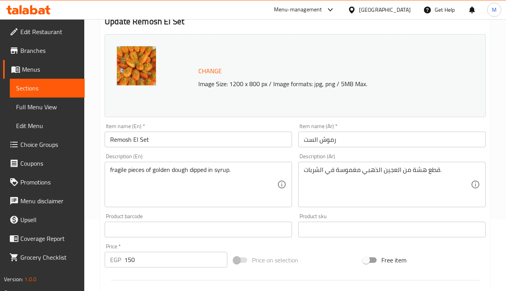
scroll to position [118, 0]
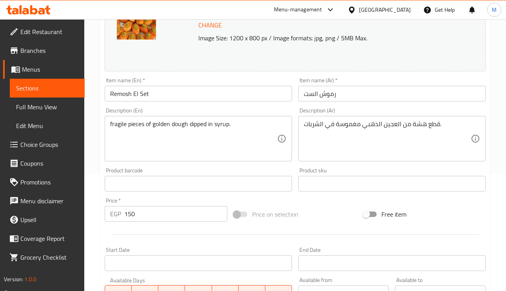
click at [123, 119] on div "fragile pieces of golden dough dipped in syrup. Description (En)" at bounding box center [198, 138] width 187 height 45
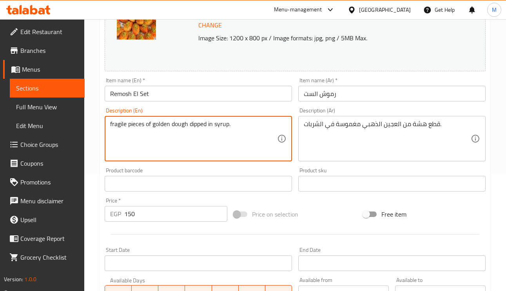
click at [122, 121] on textarea "fragile pieces of golden dough dipped in syrup." at bounding box center [193, 138] width 167 height 37
type textarea "crisp pieces of golden dough dipped in syrup."
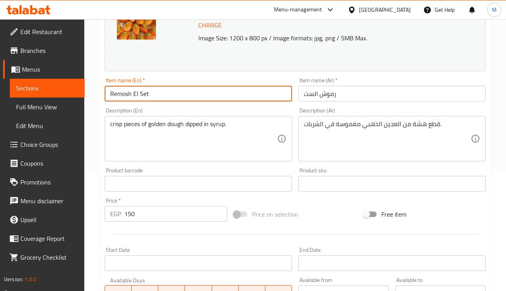
click at [208, 97] on input "Remosh El Set" at bounding box center [198, 94] width 187 height 16
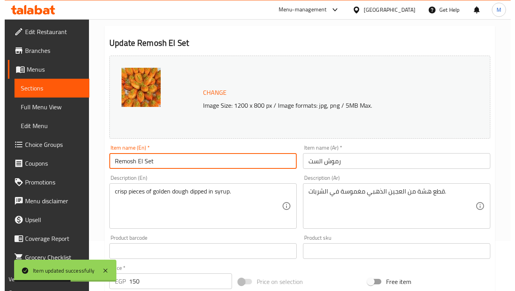
scroll to position [0, 0]
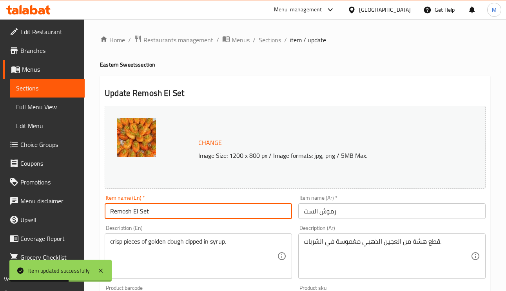
drag, startPoint x: 255, startPoint y: 46, endPoint x: 277, endPoint y: 37, distance: 24.2
click at [255, 46] on div "Home / Restaurants management / Menus / Sections / item / update Eastern Sweets…" at bounding box center [295, 292] width 390 height 515
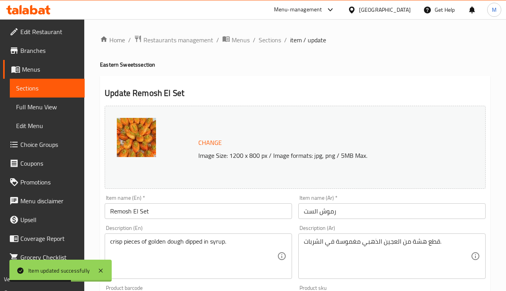
click at [277, 36] on span "Sections" at bounding box center [270, 39] width 22 height 9
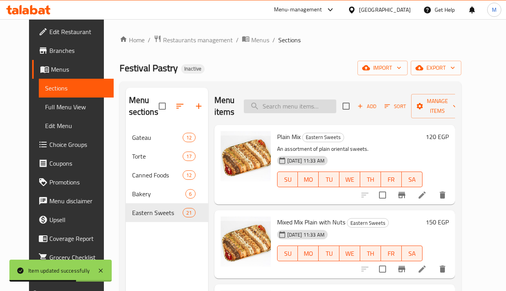
click at [302, 123] on div "Menu items Add Sort Manage items" at bounding box center [334, 106] width 241 height 37
paste input "Shakalama"
click at [303, 108] on input "Shakalama" at bounding box center [290, 107] width 92 height 14
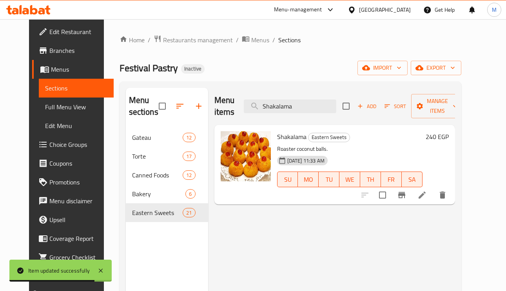
type input "Shakalama"
click at [433, 195] on li at bounding box center [422, 195] width 22 height 14
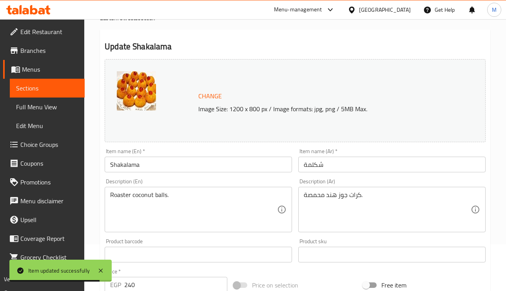
scroll to position [118, 0]
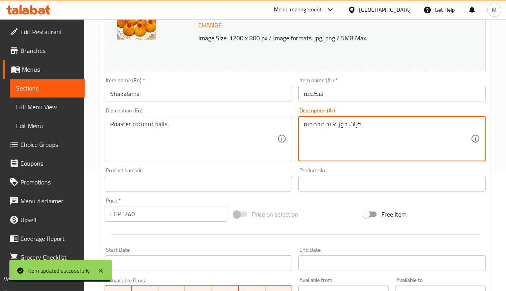
click at [319, 133] on textarea "كرات جوز هند محمصة." at bounding box center [387, 138] width 167 height 37
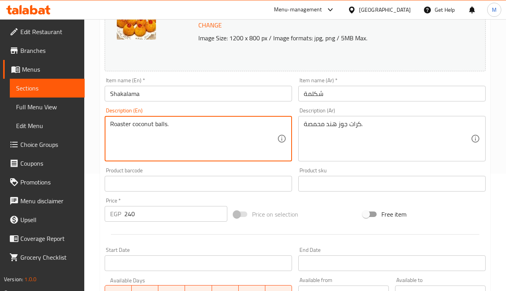
click at [118, 127] on textarea "Roaster coconut balls." at bounding box center [193, 138] width 167 height 37
paste textarea "Toasted"
type textarea "Toasted coconut balls."
click at [154, 100] on input "Shakalama" at bounding box center [198, 94] width 187 height 16
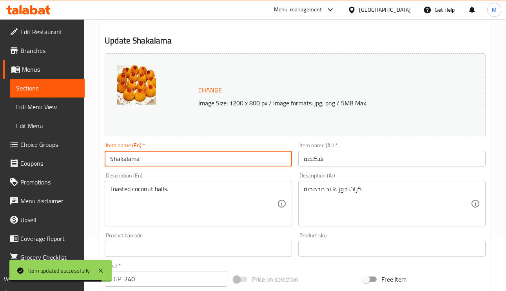
scroll to position [0, 0]
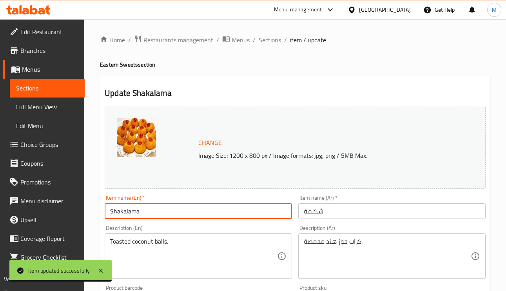
drag, startPoint x: 265, startPoint y: 39, endPoint x: 275, endPoint y: 80, distance: 42.3
click at [265, 39] on span "Sections" at bounding box center [270, 39] width 22 height 9
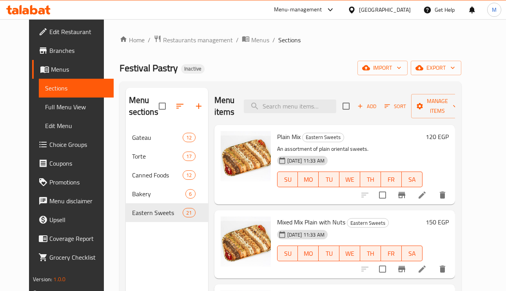
click at [277, 75] on div "Festival Pastry Inactive import export" at bounding box center [291, 68] width 342 height 14
paste input "Baklava of All Kinds"
click at [289, 105] on input "Baklava of All Kinds" at bounding box center [290, 107] width 92 height 14
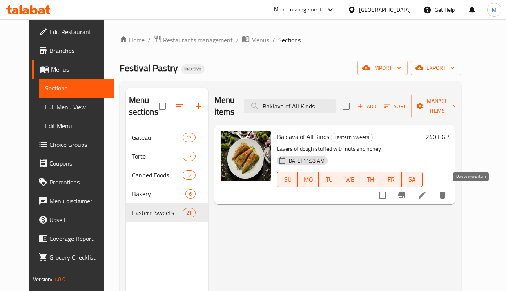
click at [445, 199] on icon "delete" at bounding box center [442, 195] width 5 height 7
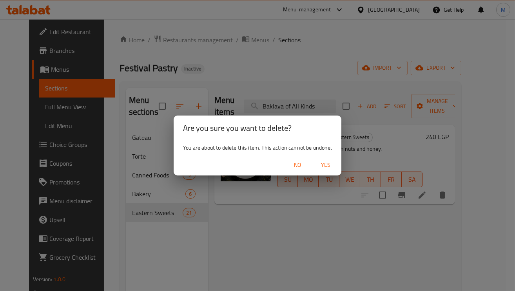
click at [334, 166] on span "Yes" at bounding box center [325, 165] width 19 height 10
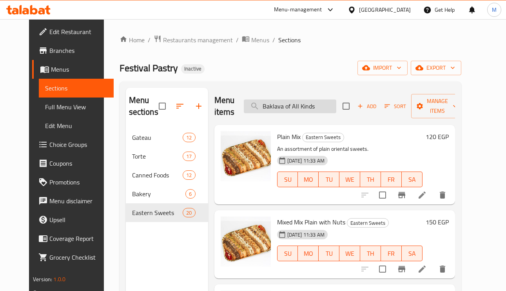
click at [330, 107] on input "Baklava of All Kinds" at bounding box center [290, 107] width 92 height 14
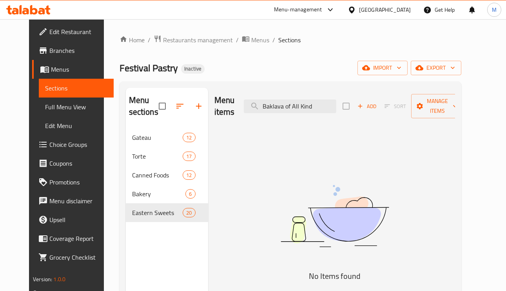
type input "Baklava of All Kind"
click at [288, 112] on input "Baklava of All Kind" at bounding box center [290, 107] width 92 height 14
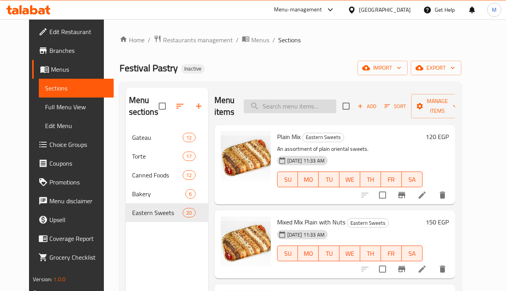
click at [310, 107] on input "search" at bounding box center [290, 107] width 92 height 14
paste input "Red velvet Cu"
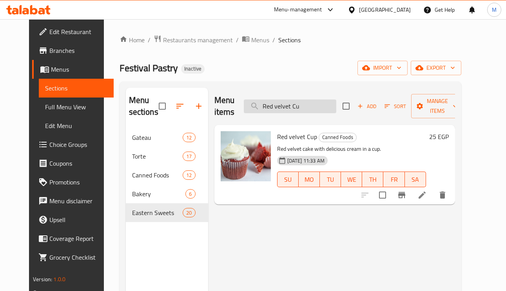
click at [324, 105] on input "Red velvet Cu" at bounding box center [290, 107] width 92 height 14
paste input "دستة"
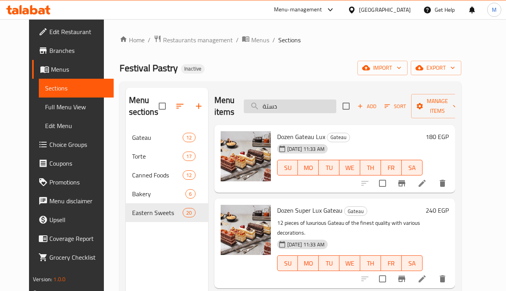
click at [316, 108] on input "دستة" at bounding box center [290, 107] width 92 height 14
paste input "Medalaa"
click at [316, 108] on input "دستةMedalaa" at bounding box center [290, 107] width 92 height 14
paste input "search"
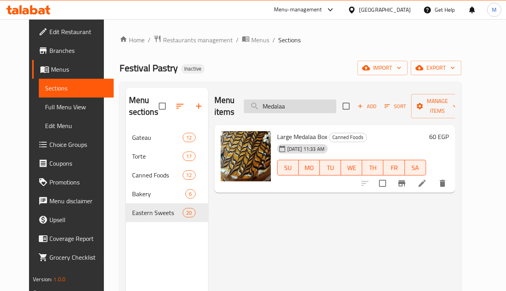
click at [285, 105] on input "Medalaa" at bounding box center [290, 107] width 92 height 14
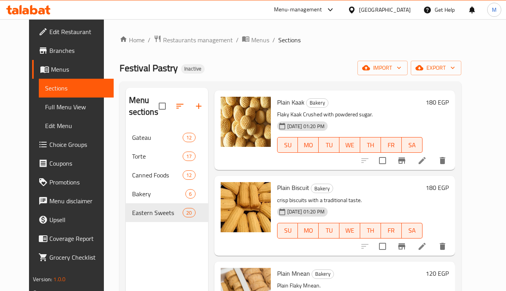
scroll to position [176, 0]
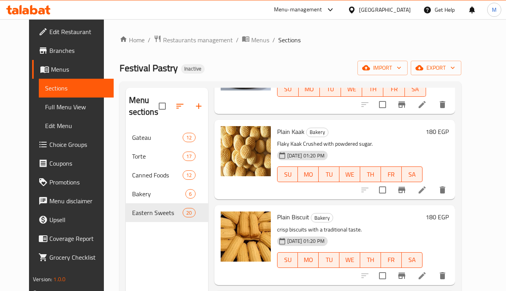
type input "plain"
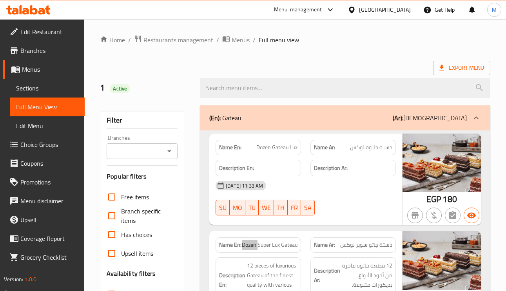
scroll to position [59, 0]
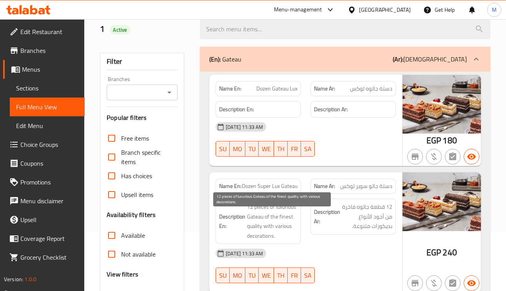
click at [271, 219] on span "12 pieces of luxurious Gateau of the finest quality with various decorations." at bounding box center [272, 221] width 51 height 38
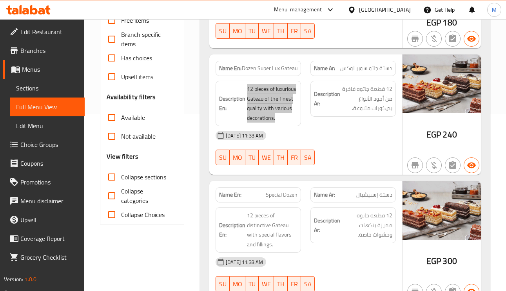
scroll to position [176, 0]
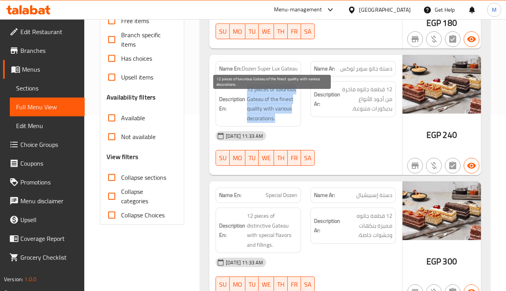
click at [270, 112] on span "12 pieces of luxurious Gateau of the finest quality with various decorations." at bounding box center [272, 104] width 51 height 38
click at [266, 116] on span "12 pieces of luxurious Gateau of the finest quality with various decorations." at bounding box center [272, 104] width 51 height 38
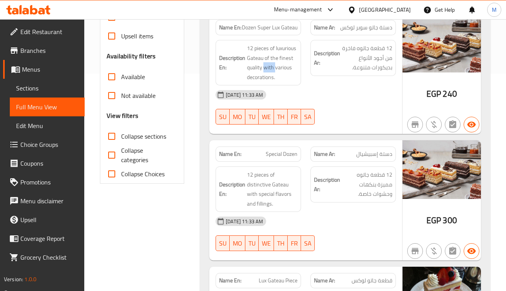
scroll to position [235, 0]
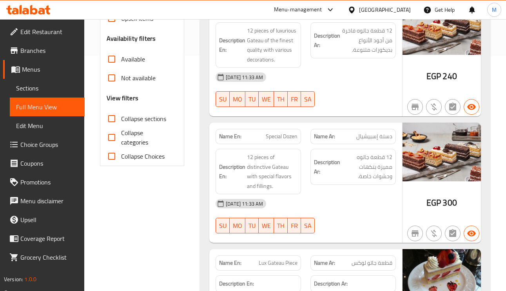
click at [365, 141] on span "دستة إسبيشيال" at bounding box center [374, 136] width 36 height 8
click at [257, 177] on span "12 pieces of distinctive Gateau with special flavors and fillings." at bounding box center [272, 171] width 51 height 38
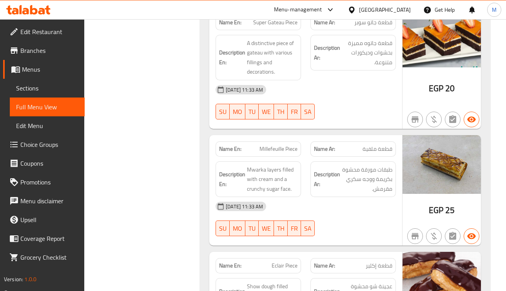
scroll to position [588, 0]
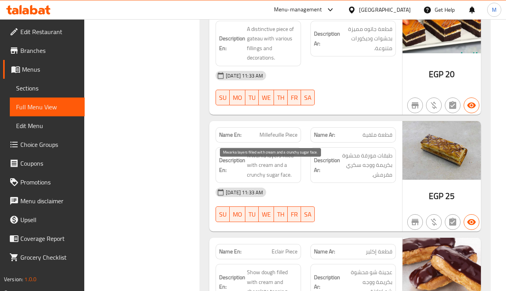
click at [253, 166] on span "Mwarka layers filled with cream and a crunchy sugar face." at bounding box center [272, 165] width 51 height 29
click at [287, 180] on span "Mwarka layers filled with cream and a crunchy sugar face." at bounding box center [272, 165] width 51 height 29
click at [243, 180] on h6 "Description En: Mwarka layers filled with cream and a crunchy sugar face." at bounding box center [258, 165] width 78 height 29
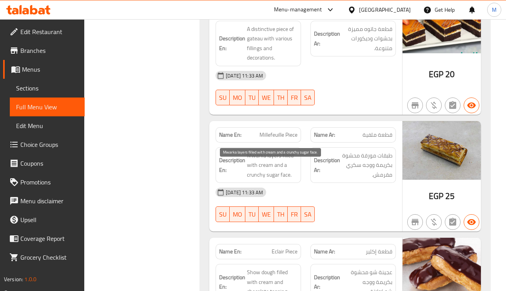
click at [252, 180] on span "Mwarka layers filled with cream and a crunchy sugar face." at bounding box center [272, 165] width 51 height 29
click at [297, 183] on div "Description En: Mwarka layers filled with cream and a crunchy sugar face." at bounding box center [258, 165] width 85 height 36
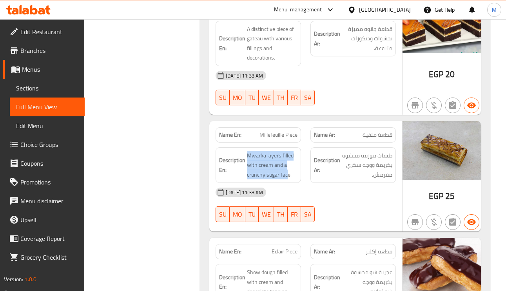
drag, startPoint x: 288, startPoint y: 188, endPoint x: 242, endPoint y: 190, distance: 45.9
click at [242, 180] on h6 "Description En: Mwarka layers filled with cream and a crunchy sugar face." at bounding box center [258, 165] width 78 height 29
click at [284, 180] on span "Mwarka layers filled with cream and a crunchy sugar face." at bounding box center [272, 165] width 51 height 29
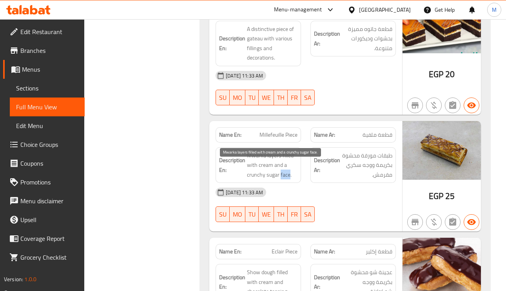
click at [284, 180] on span "Mwarka layers filled with cream and a crunchy sugar face." at bounding box center [272, 165] width 51 height 29
click at [281, 180] on span "Mwarka layers filled with cream and a crunchy sugar face." at bounding box center [272, 165] width 51 height 29
click at [284, 139] on span "Millefeuille Piece" at bounding box center [278, 135] width 38 height 8
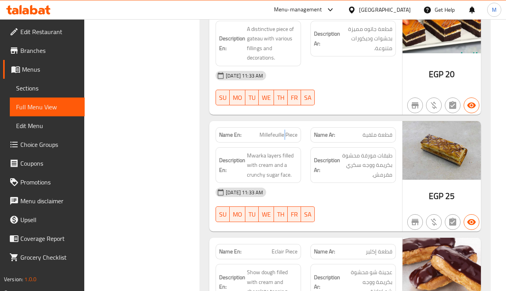
click at [284, 139] on span "Millefeuille Piece" at bounding box center [278, 135] width 38 height 8
click at [286, 139] on span "Millefeuille Piece" at bounding box center [278, 135] width 38 height 8
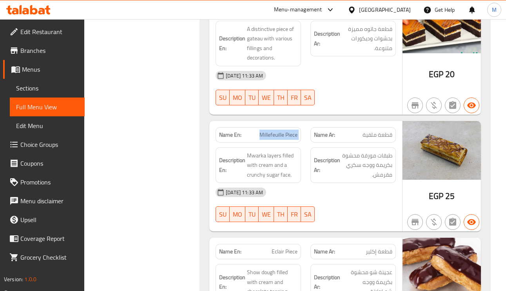
click at [286, 139] on span "Millefeuille Piece" at bounding box center [278, 135] width 38 height 8
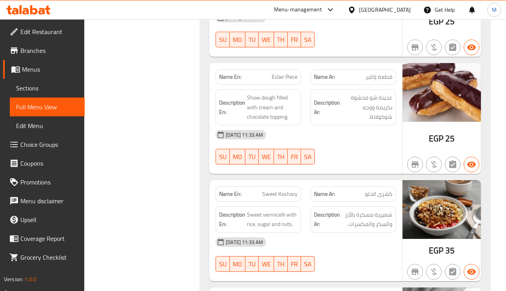
scroll to position [764, 0]
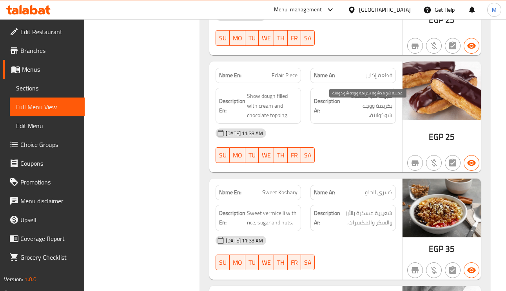
click at [375, 106] on span "عجينة شو محشوة بكريمة ووجه شوكولاتة." at bounding box center [367, 105] width 51 height 29
copy span "شو"
click at [275, 80] on span "Eclair Piece" at bounding box center [285, 75] width 26 height 8
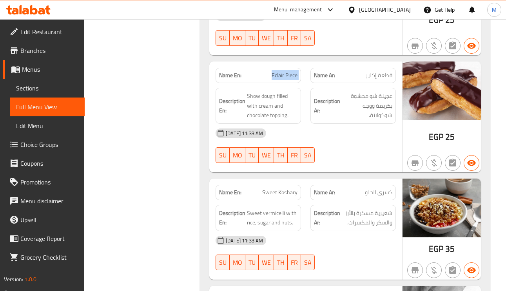
copy span "Eclair Piece"
click at [275, 80] on span "Eclair Piece" at bounding box center [285, 75] width 26 height 8
click at [283, 80] on span "Eclair Piece" at bounding box center [285, 75] width 26 height 8
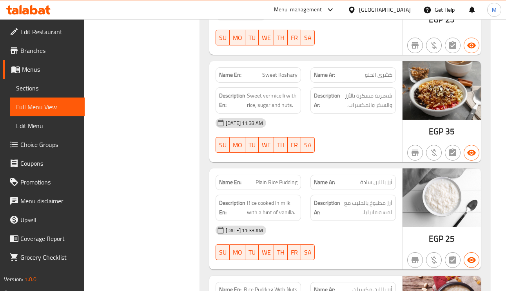
scroll to position [941, 0]
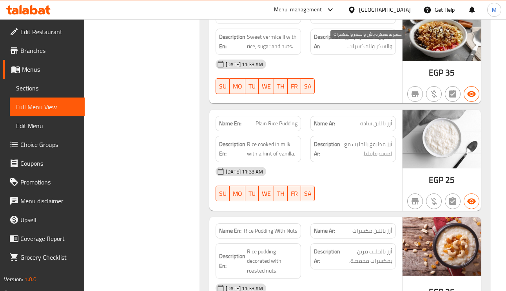
click at [370, 51] on span "شعيرية مسكرة بالأرز والسكر والمكسرات." at bounding box center [367, 41] width 51 height 19
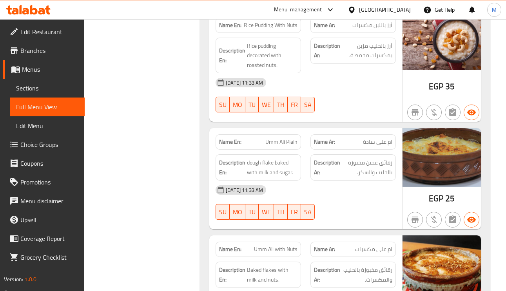
scroll to position [1176, 0]
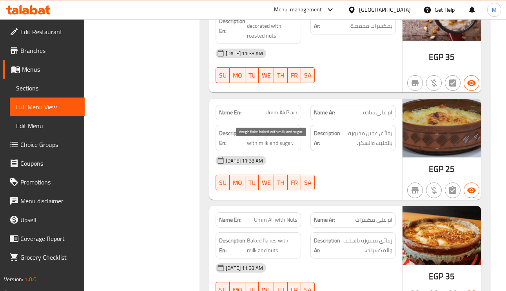
click at [272, 148] on span "dough flake baked with milk and sugar." at bounding box center [272, 138] width 51 height 19
copy span "flake"
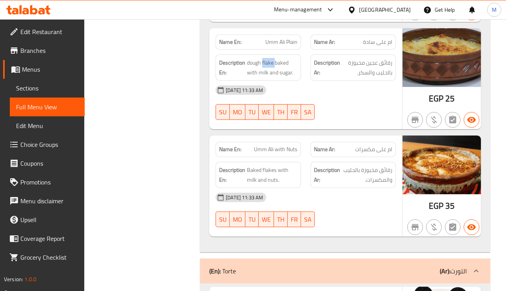
scroll to position [1293, 0]
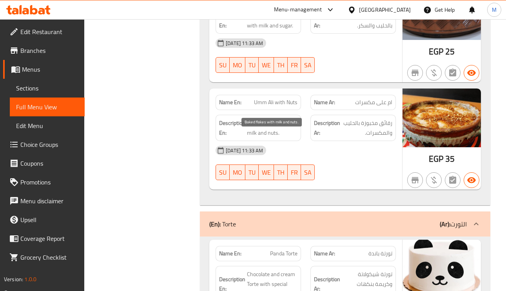
click at [254, 138] on span "Baked flakes with milk and nuts." at bounding box center [272, 127] width 51 height 19
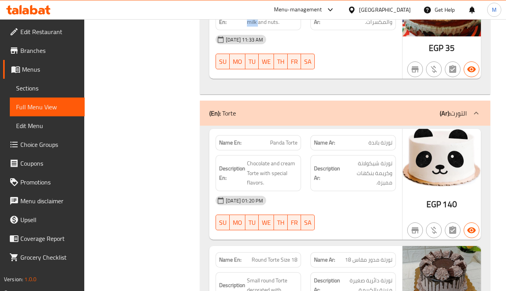
scroll to position [1470, 0]
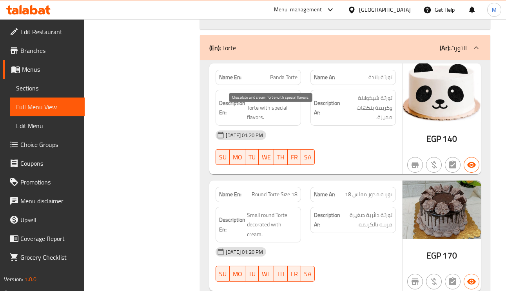
click at [279, 116] on span "Chocolate and cream Torte with special flavors." at bounding box center [272, 107] width 51 height 29
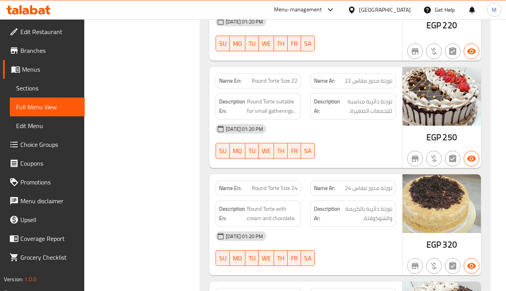
scroll to position [1822, 0]
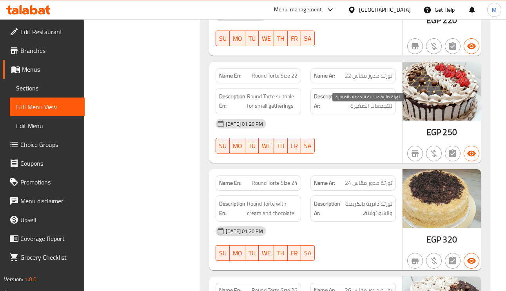
click at [377, 111] on span "تورتة دائرية مناسبة للتجمعات الصغيرة." at bounding box center [367, 101] width 51 height 19
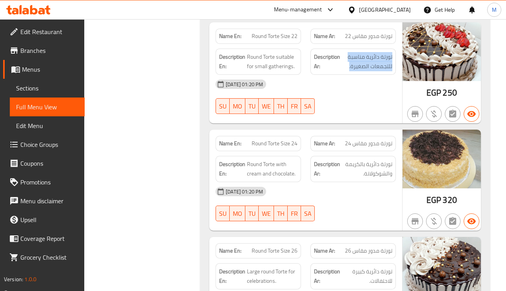
scroll to position [1881, 0]
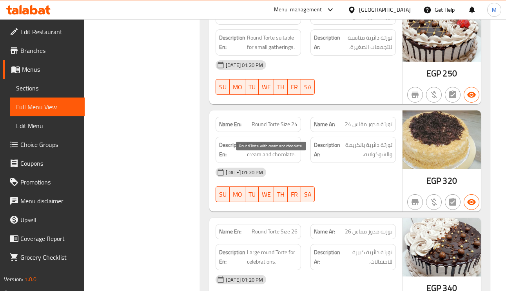
click at [259, 159] on span "Round Torte with cream and chocolate." at bounding box center [272, 149] width 51 height 19
click at [283, 159] on span "Round Torte with cream and chocolate." at bounding box center [272, 149] width 51 height 19
click at [257, 159] on span "Round Torte with cream and chocolate." at bounding box center [272, 149] width 51 height 19
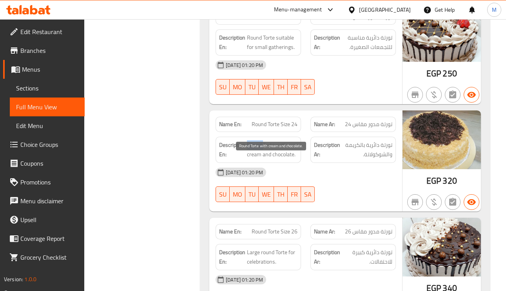
click at [257, 159] on span "Round Torte with cream and chocolate." at bounding box center [272, 149] width 51 height 19
click at [252, 159] on span "Round Torte with cream and chocolate." at bounding box center [272, 149] width 51 height 19
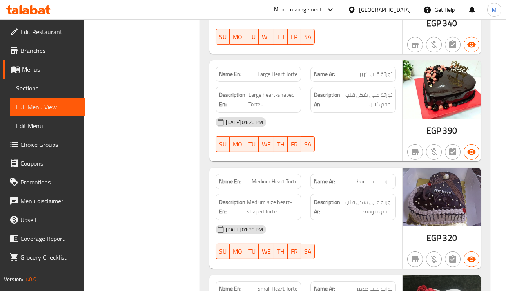
scroll to position [2175, 0]
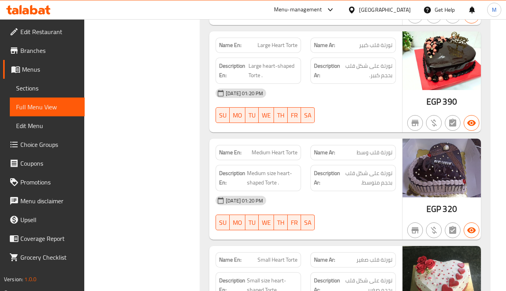
click at [278, 53] on div "Name En: Large Heart Torte" at bounding box center [258, 45] width 85 height 15
copy span "Large Heart Torte"
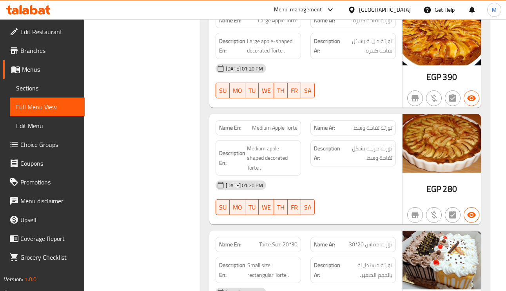
scroll to position [2528, 0]
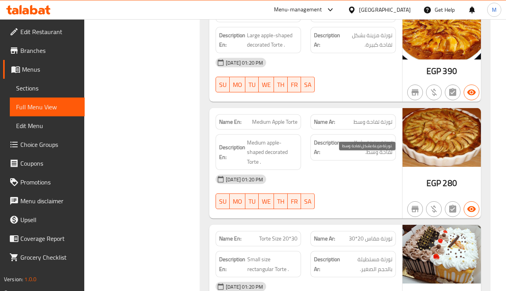
click at [379, 157] on span "تورتة مزينة بشكل تفاحة وسط." at bounding box center [367, 147] width 51 height 19
click at [281, 167] on span "Medium apple-shaped decorated Torte ." at bounding box center [272, 152] width 51 height 29
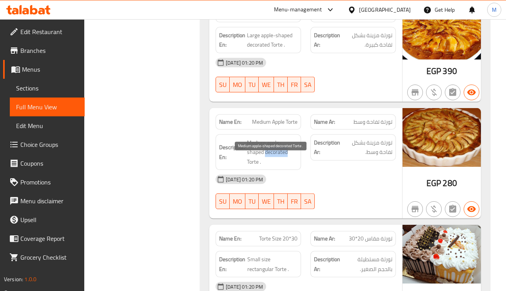
click at [281, 167] on span "Medium apple-shaped decorated Torte ." at bounding box center [272, 152] width 51 height 29
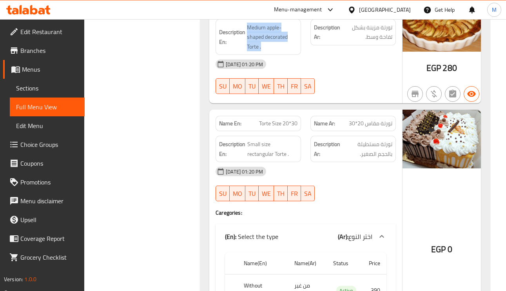
scroll to position [2645, 0]
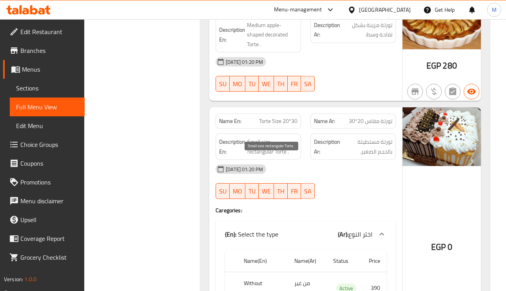
click at [263, 156] on span "Small size rectangular Torte ." at bounding box center [272, 146] width 50 height 19
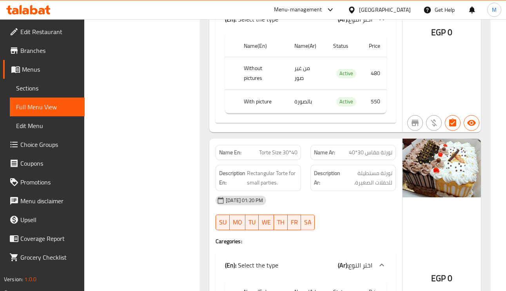
scroll to position [3115, 0]
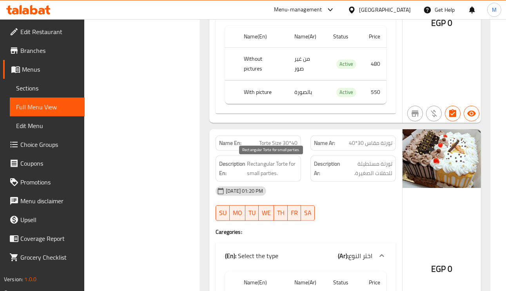
click at [272, 176] on span "Rectangular Torte for small parties." at bounding box center [272, 168] width 51 height 19
click at [244, 169] on strong "Description En:" at bounding box center [232, 168] width 26 height 19
click at [249, 172] on span "Rectangular Torte for small parties." at bounding box center [272, 168] width 51 height 19
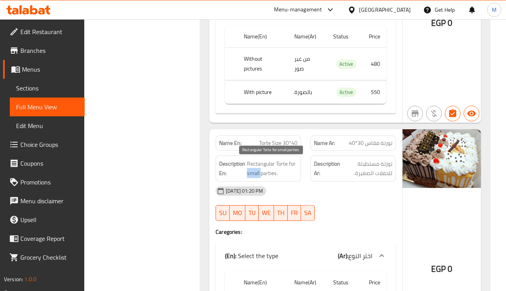
click at [263, 169] on span "Rectangular Torte for small parties." at bounding box center [272, 168] width 51 height 19
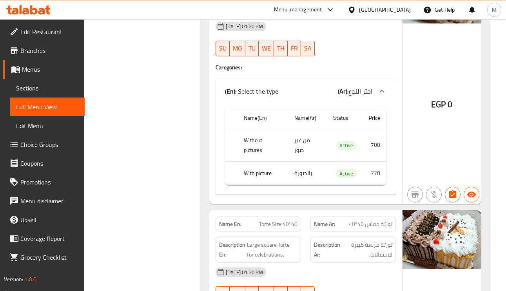
scroll to position [3351, 0]
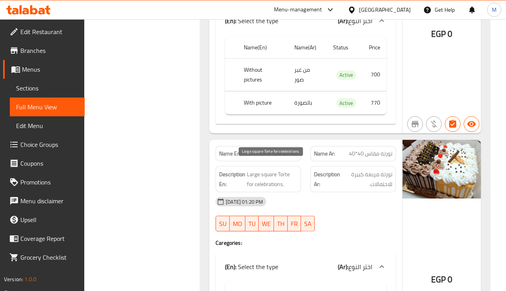
click at [256, 170] on span "Large square Torte for celebrations." at bounding box center [272, 179] width 51 height 19
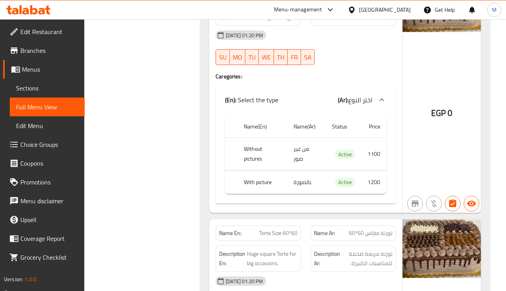
scroll to position [3880, 0]
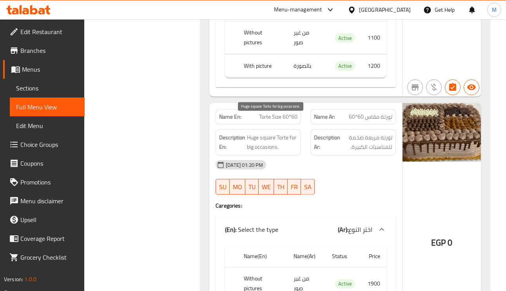
click at [261, 133] on span "Huge square Torte for big occasions." at bounding box center [272, 142] width 51 height 19
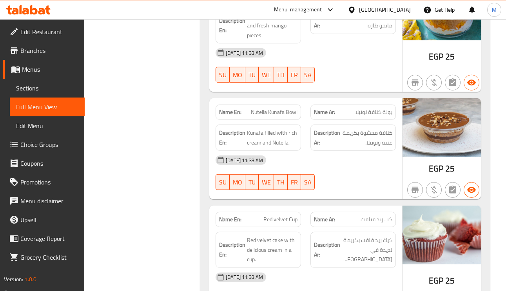
scroll to position [4173, 0]
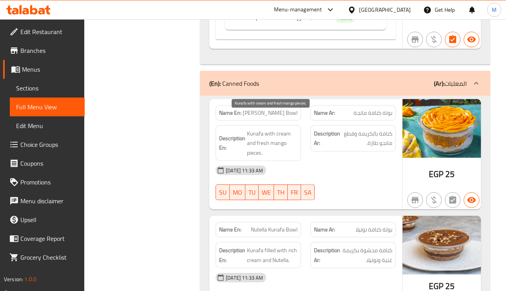
click at [286, 129] on span "Kunafa with cream and fresh mango pieces." at bounding box center [272, 143] width 51 height 29
click at [265, 129] on span "Kunafa with cream and fresh mango pieces." at bounding box center [272, 143] width 51 height 29
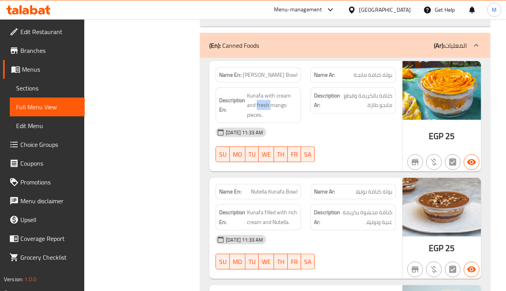
scroll to position [4232, 0]
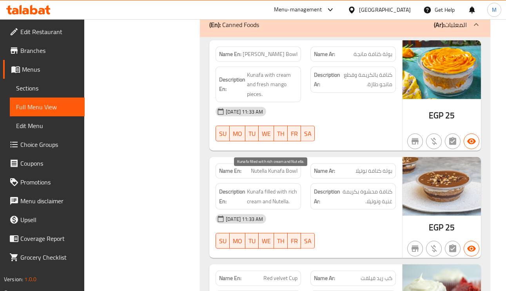
click at [288, 187] on span "Kunafa filled with rich cream and Nutella." at bounding box center [272, 196] width 51 height 19
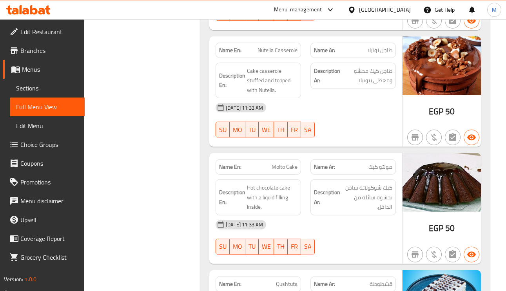
scroll to position [5055, 0]
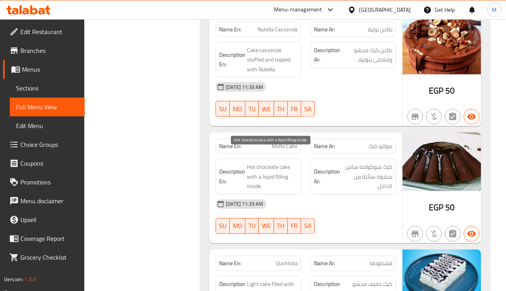
click at [250, 162] on span "Hot chocolate cake with a liquid filling inside." at bounding box center [272, 176] width 51 height 29
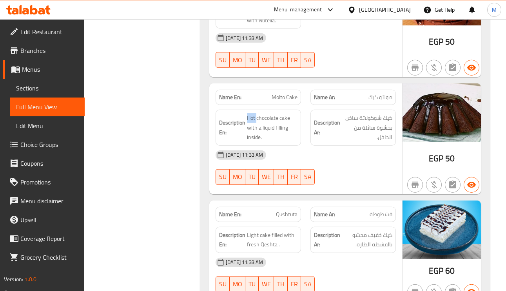
scroll to position [5173, 0]
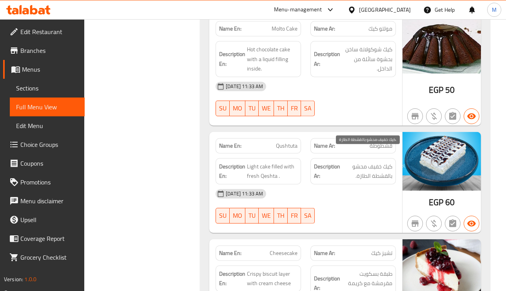
click at [384, 162] on span "كيك خفيف محشو بالقشطة الطازة." at bounding box center [367, 171] width 51 height 19
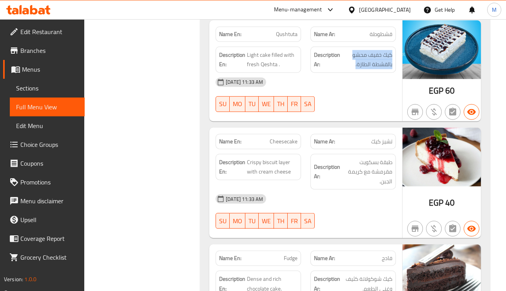
scroll to position [5349, 0]
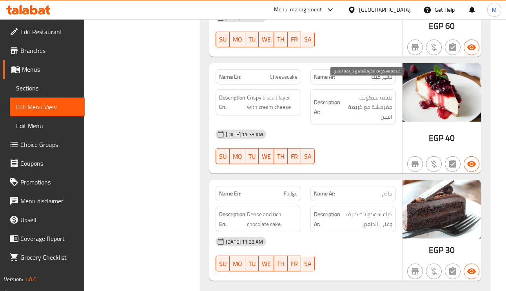
click at [372, 96] on span "طبقة بسكويت مقرمشة مع كريمة الجبن." at bounding box center [367, 107] width 51 height 29
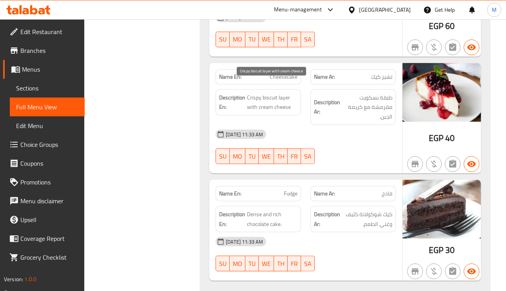
click at [270, 98] on span "Crispy biscuit layer with cream cheese" at bounding box center [272, 102] width 51 height 19
click at [261, 214] on span "Dense and rich chocolate cake." at bounding box center [272, 219] width 51 height 19
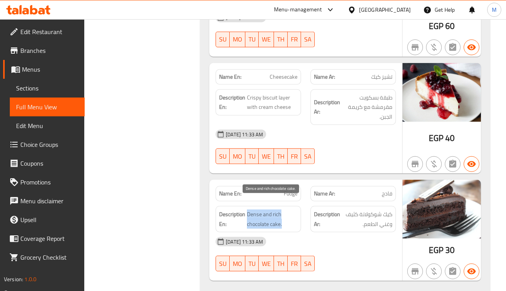
click at [261, 214] on span "Dense and rich chocolate cake." at bounding box center [272, 219] width 51 height 19
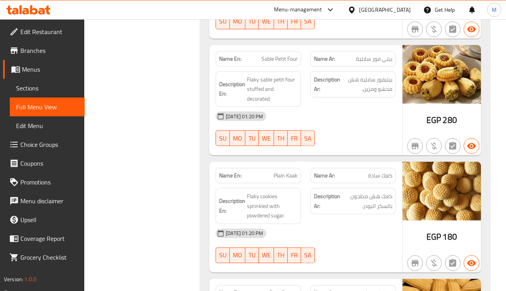
scroll to position [5761, 0]
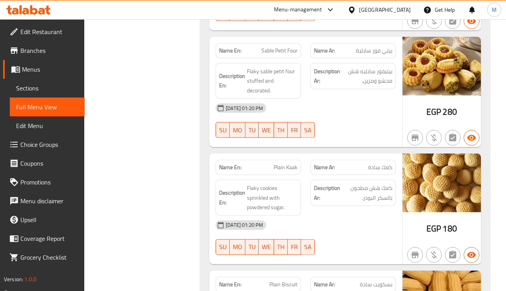
click at [287, 163] on span "Plain Kaak" at bounding box center [286, 167] width 24 height 8
click at [286, 163] on span "Plain Kaak" at bounding box center [286, 167] width 24 height 8
copy span "Kaak"
click at [286, 163] on span "Plain Kaak" at bounding box center [286, 167] width 24 height 8
copy span "Plain Kaak"
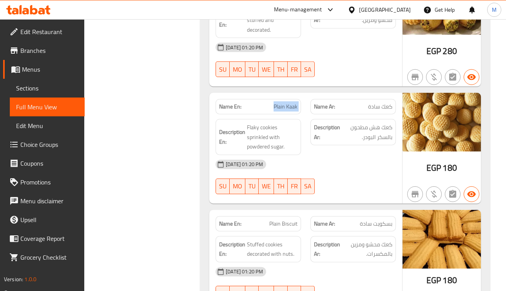
scroll to position [5937, 0]
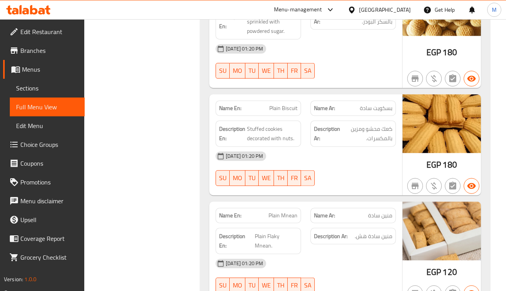
click at [271, 104] on span "Plain Biscuit" at bounding box center [283, 108] width 28 height 8
copy span "Plain Biscuit"
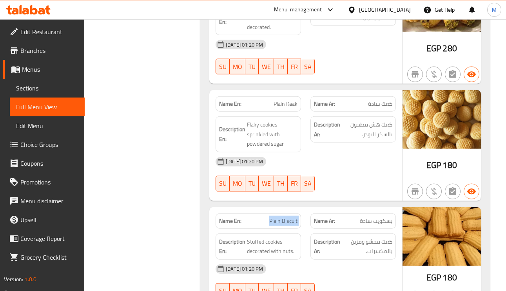
scroll to position [5819, 0]
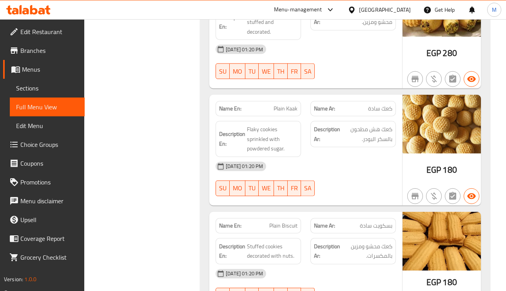
click at [287, 105] on span "Plain Kaak" at bounding box center [286, 109] width 24 height 8
copy span "Kaak"
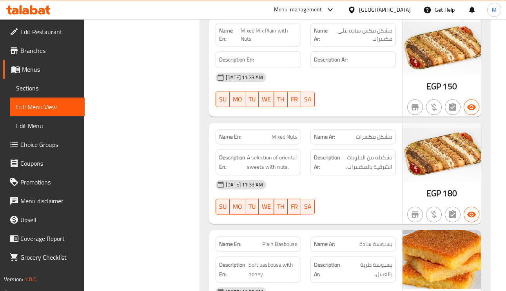
scroll to position [6348, 0]
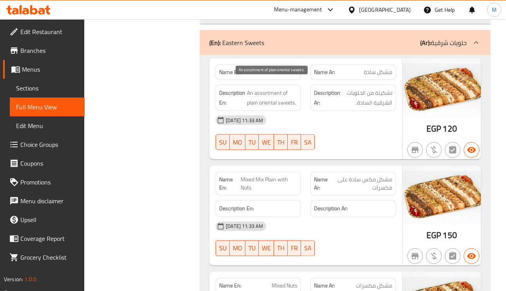
click at [251, 92] on span "An assortment of plain oriental sweets." at bounding box center [272, 97] width 51 height 19
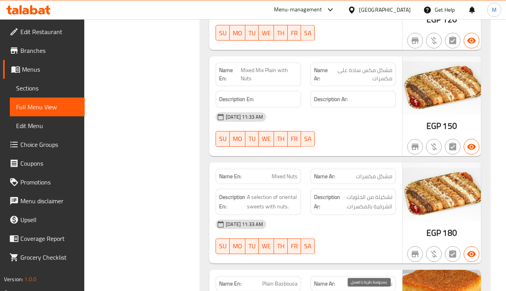
scroll to position [6584, 0]
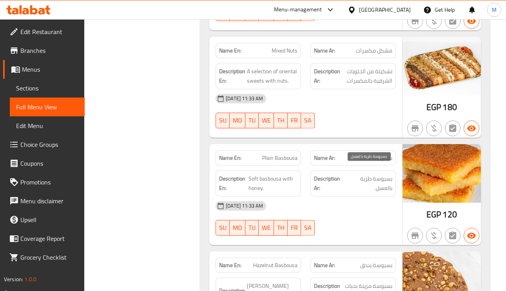
click at [380, 174] on span "بسبوسة طرية بالعسل." at bounding box center [369, 183] width 46 height 19
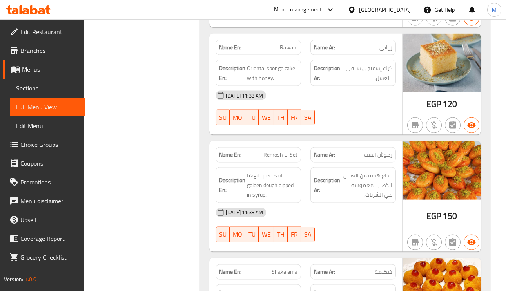
scroll to position [7583, 0]
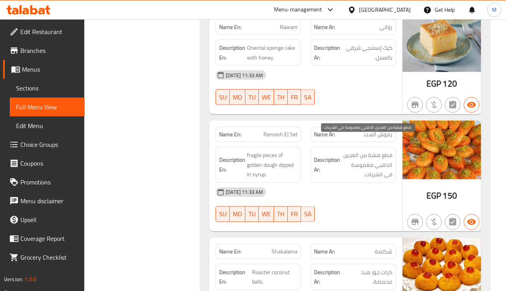
click at [377, 159] on span "قطع هشة من العجين الذهبي مغموسة في الشربات." at bounding box center [367, 164] width 51 height 29
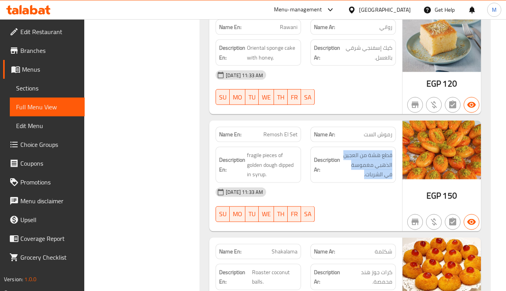
scroll to position [7642, 0]
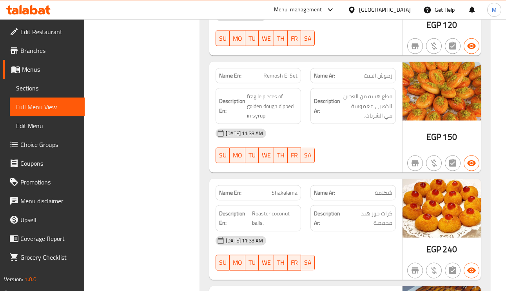
click at [282, 72] on span "Remosh El Set" at bounding box center [280, 76] width 34 height 8
copy span "Remosh El Set"
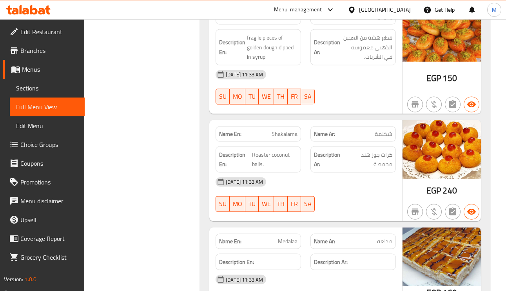
click at [282, 130] on span "Shakalama" at bounding box center [285, 134] width 26 height 8
copy span "k"
click at [282, 130] on span "Shakalama" at bounding box center [285, 134] width 26 height 8
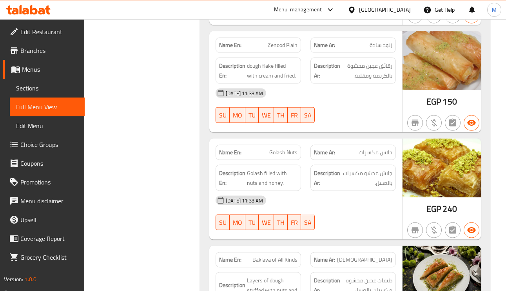
scroll to position [8053, 0]
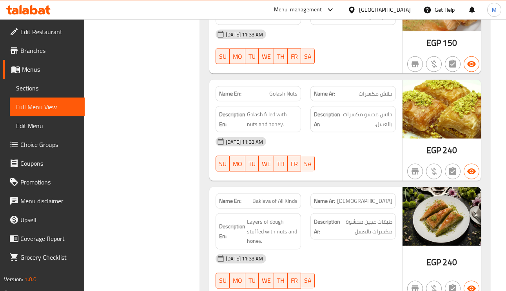
click at [284, 197] on span "Baklava of All Kinds" at bounding box center [274, 201] width 45 height 8
click at [272, 197] on span "Baklava of All Kinds" at bounding box center [274, 201] width 45 height 8
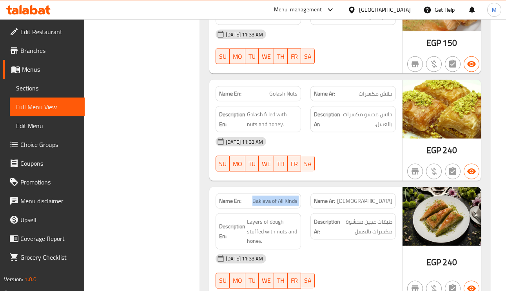
click at [272, 197] on span "Baklava of All Kinds" at bounding box center [274, 201] width 45 height 8
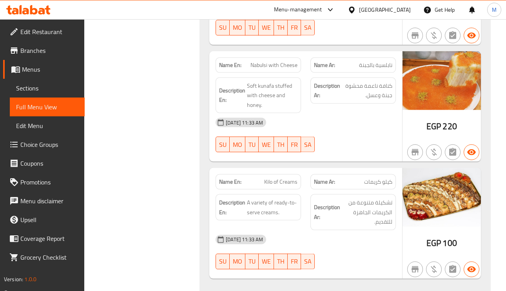
scroll to position [8431, 0]
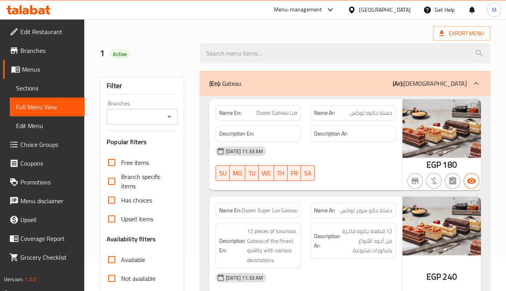
scroll to position [235, 0]
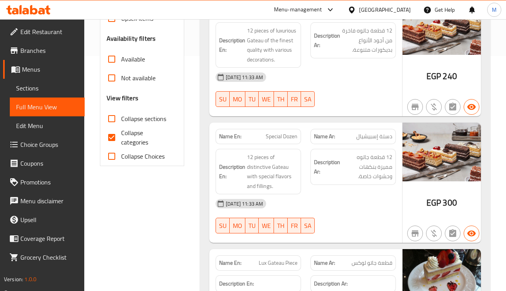
click at [120, 138] on input "Collapse categories" at bounding box center [111, 137] width 19 height 19
checkbox input "false"
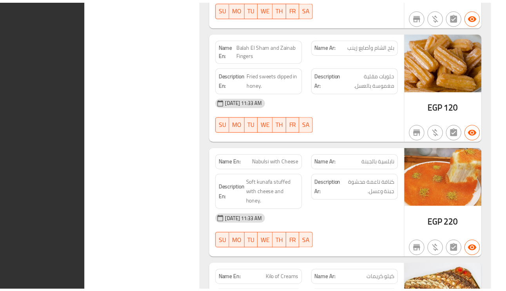
scroll to position [8191, 0]
